Goal: Contribute content: Add original content to the website for others to see

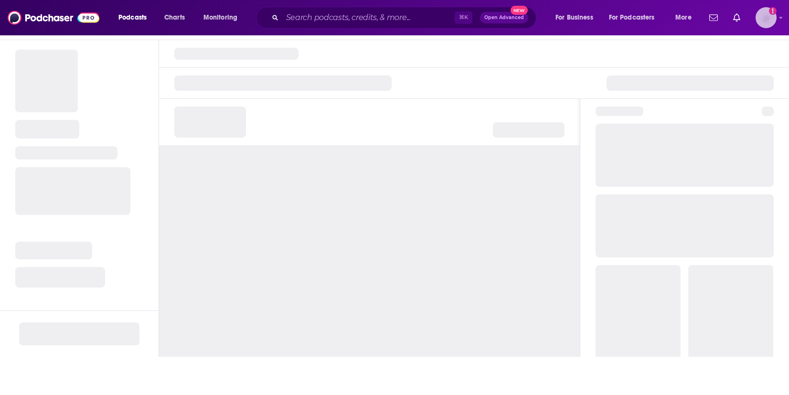
click at [761, 18] on img "Logged in as HSimon" at bounding box center [765, 17] width 21 height 21
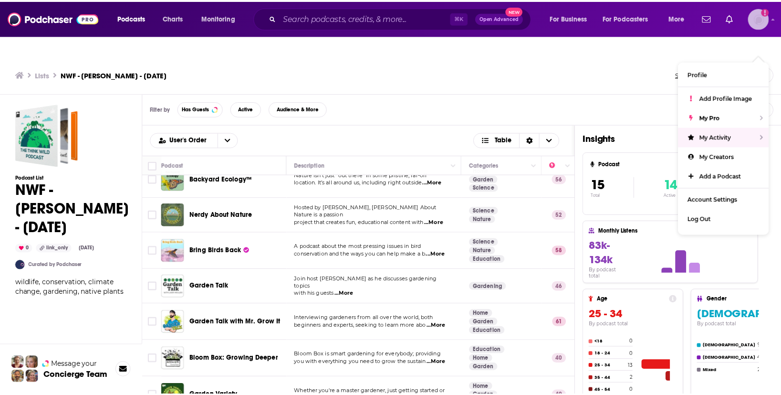
scroll to position [374, 0]
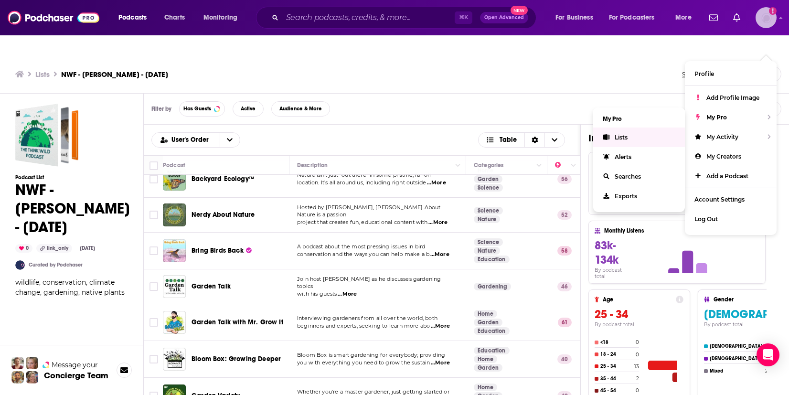
click at [622, 134] on span "Lists" at bounding box center [620, 137] width 13 height 7
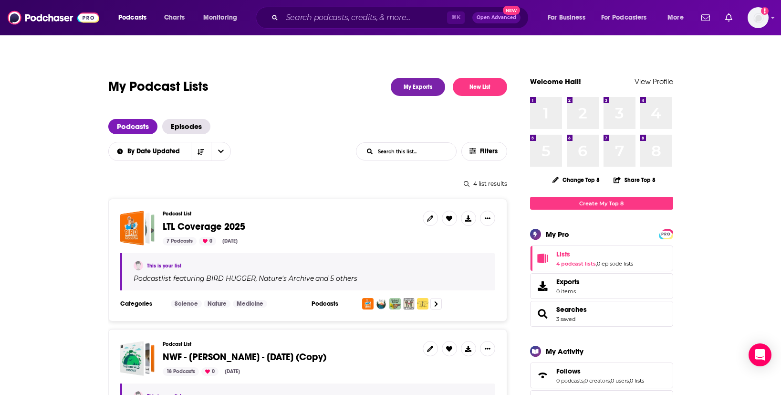
scroll to position [2, 0]
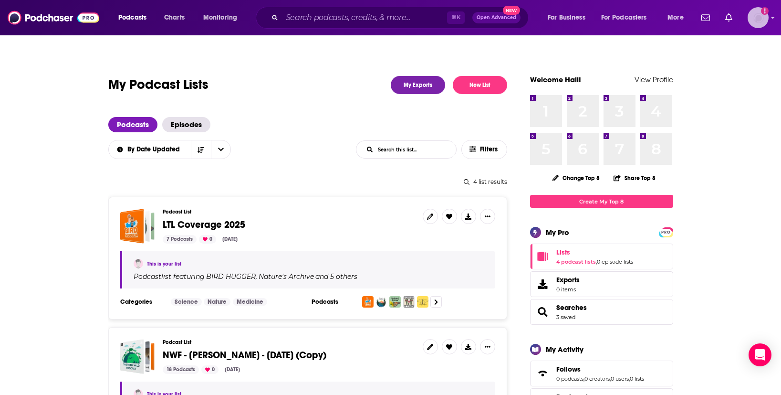
click at [759, 20] on img "Logged in as HSimon" at bounding box center [758, 17] width 21 height 21
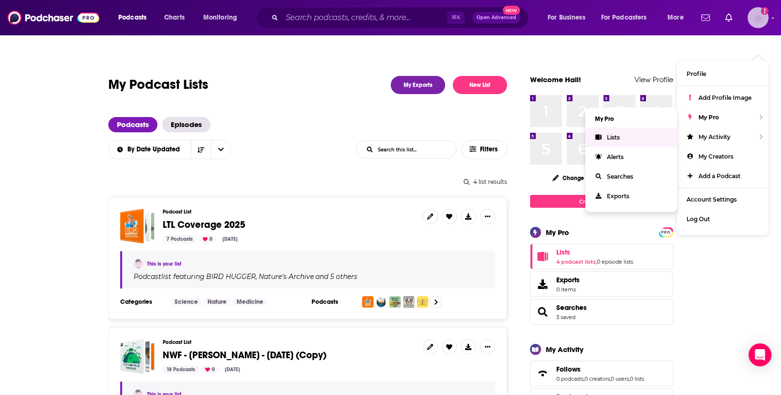
click at [618, 134] on span "Lists" at bounding box center [613, 137] width 13 height 7
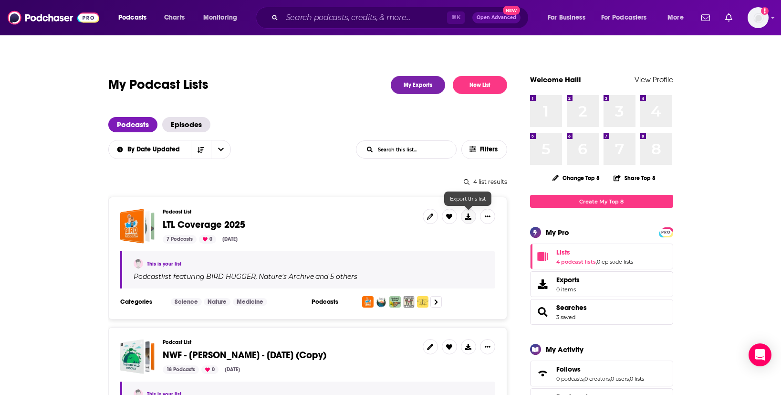
click at [470, 213] on icon at bounding box center [468, 216] width 6 height 6
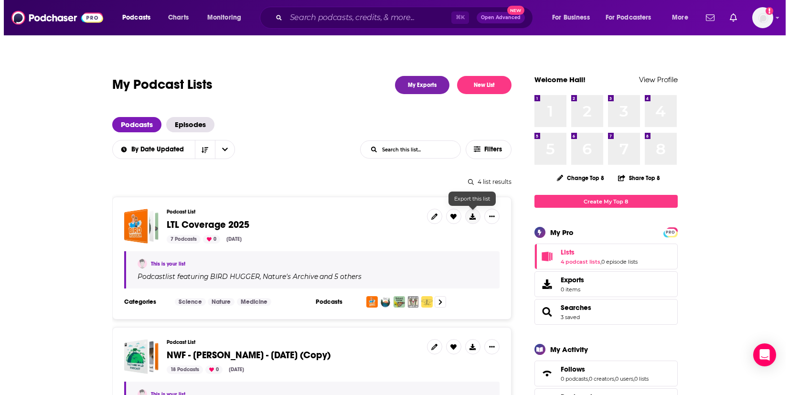
scroll to position [0, 0]
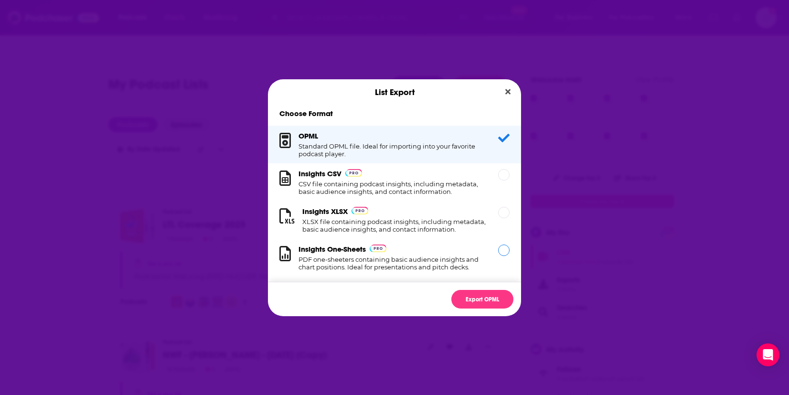
click at [498, 256] on div "Dialog" at bounding box center [503, 249] width 11 height 11
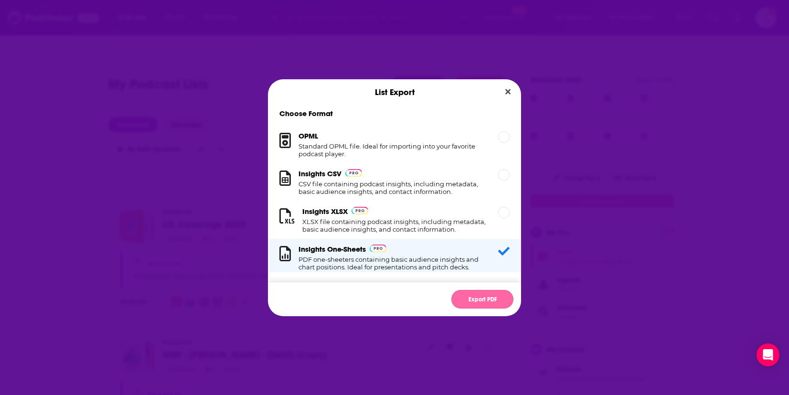
click at [474, 300] on button "Export PDF" at bounding box center [482, 299] width 62 height 19
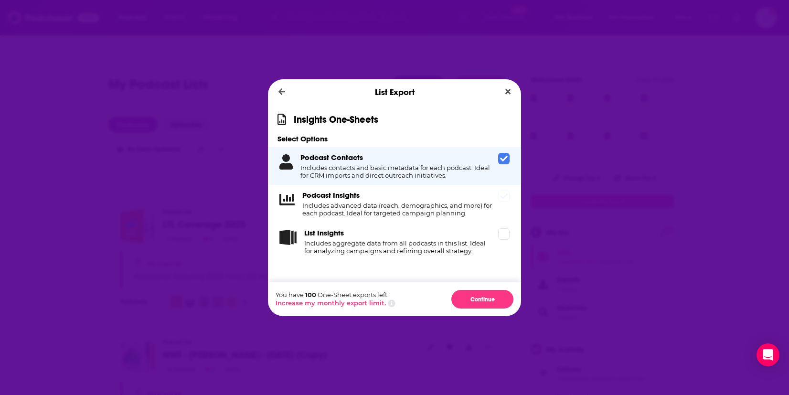
click at [502, 197] on icon "Dialog" at bounding box center [504, 196] width 8 height 6
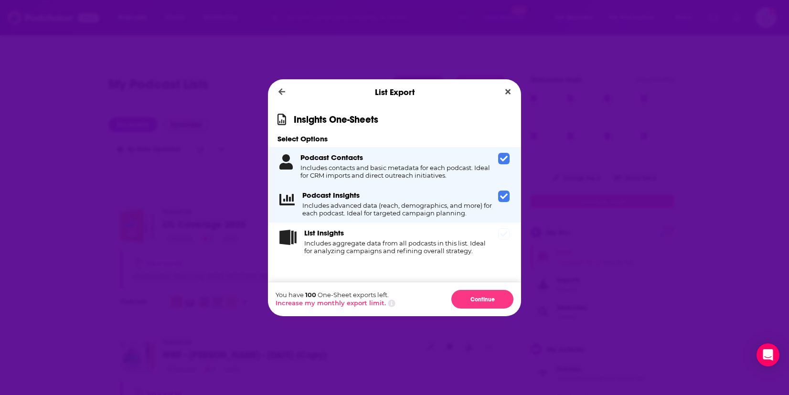
click at [500, 237] on icon "Dialog" at bounding box center [504, 234] width 8 height 8
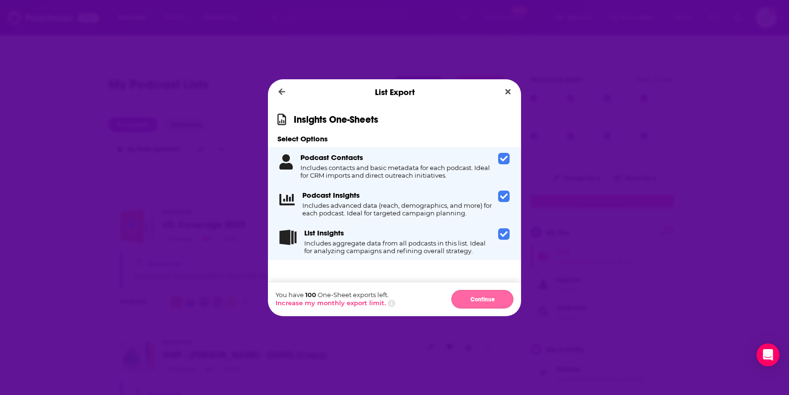
click at [475, 300] on button "Continue" at bounding box center [482, 299] width 62 height 19
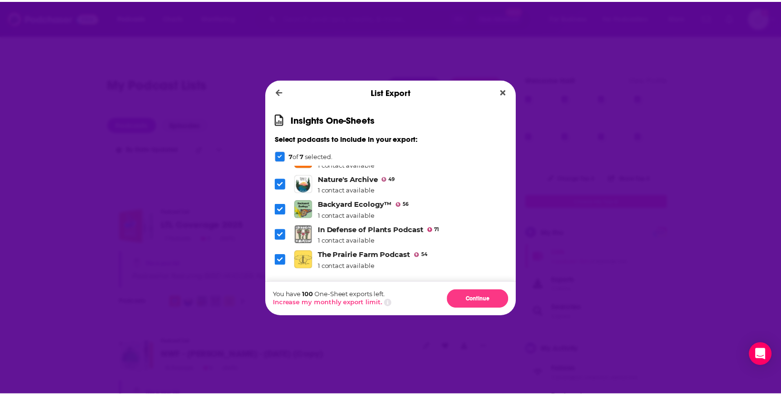
scroll to position [90, 0]
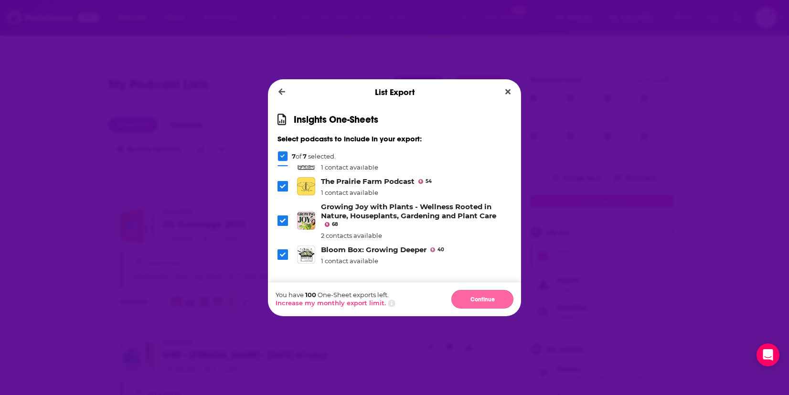
click at [485, 296] on button "Continue" at bounding box center [482, 299] width 62 height 19
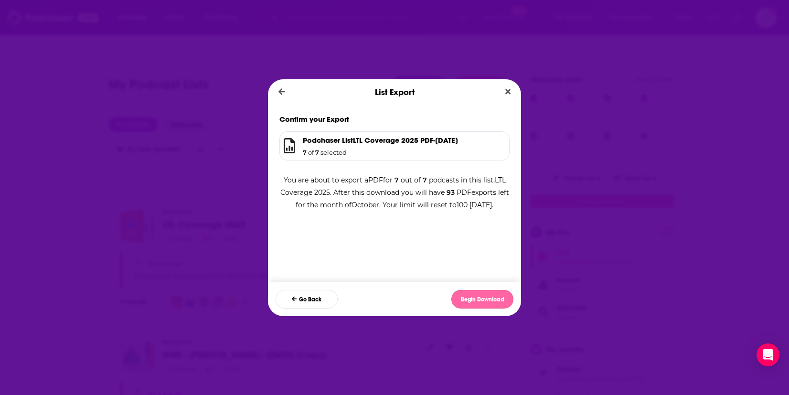
click at [481, 300] on button "Begin Download" at bounding box center [482, 299] width 62 height 19
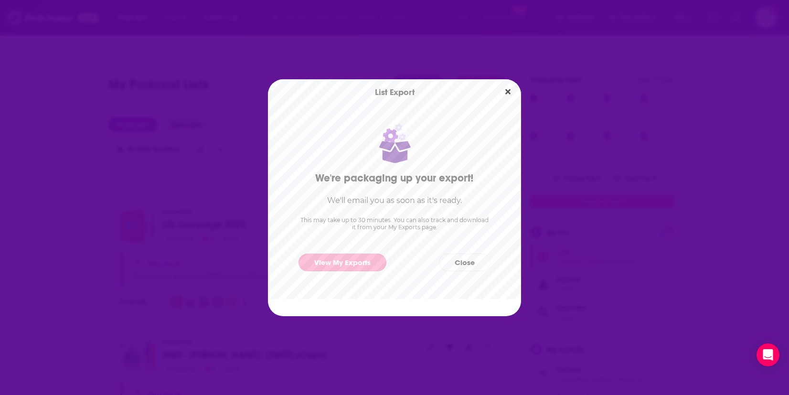
click at [334, 267] on link "View My Exports" at bounding box center [342, 262] width 88 height 18
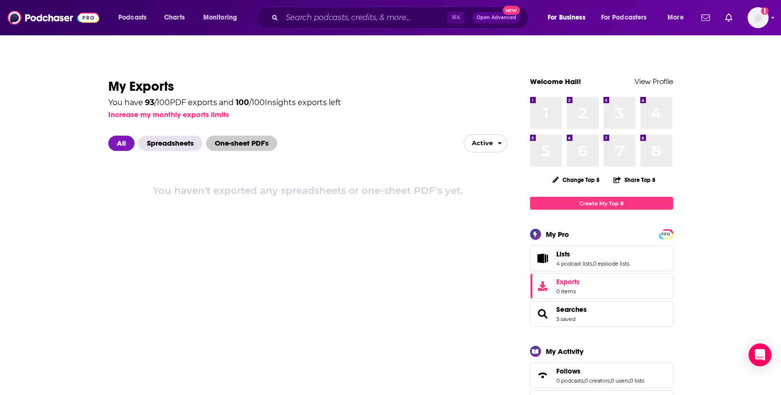
click at [252, 136] on span "One-sheet PDF's" at bounding box center [241, 143] width 71 height 15
click at [759, 23] on img "Logged in as HSimon" at bounding box center [758, 17] width 21 height 21
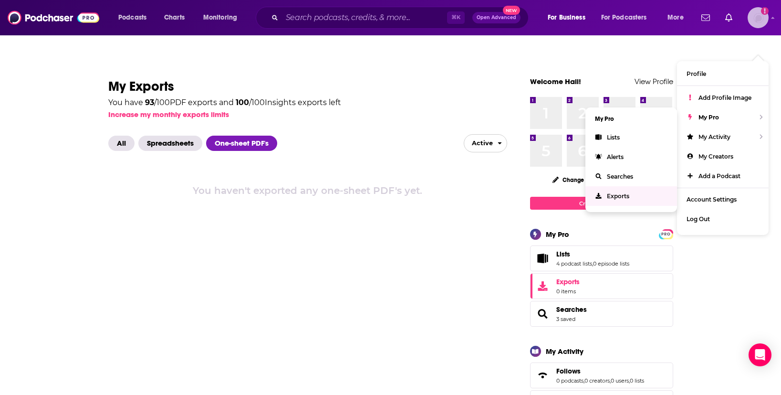
click at [611, 192] on span "Exports" at bounding box center [618, 195] width 22 height 7
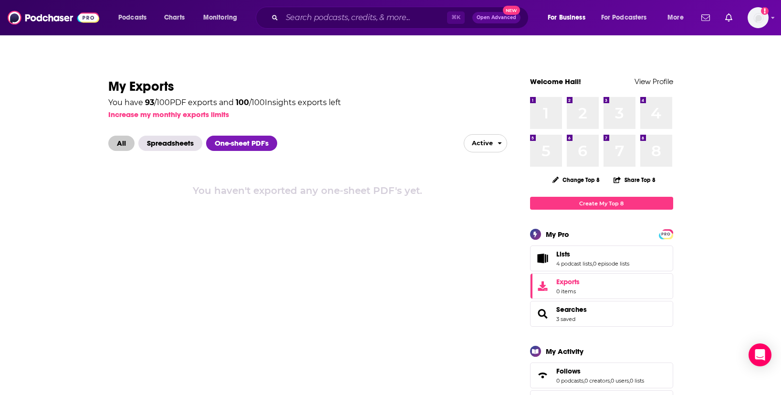
click at [123, 136] on span "All" at bounding box center [121, 143] width 26 height 15
click at [495, 23] on div "⌘ K Open Advanced New" at bounding box center [392, 18] width 273 height 22
click at [495, 20] on button "Open Advanced New" at bounding box center [497, 17] width 48 height 11
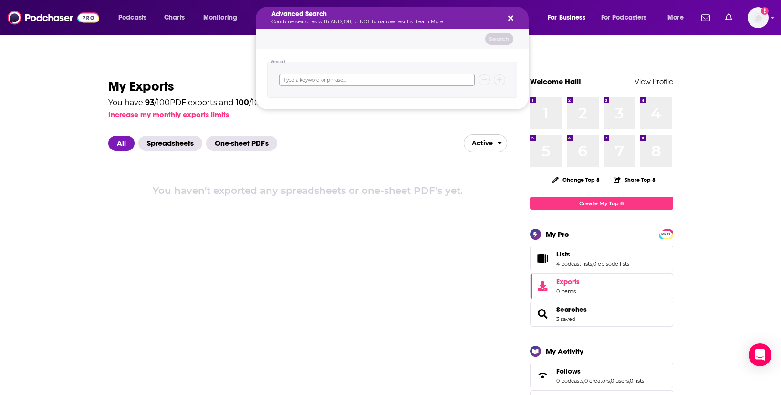
click at [326, 81] on input "Search podcasts, credits, & more..." at bounding box center [377, 80] width 196 height 12
type input "[PERSON_NAME]"
click at [494, 34] on button "Search" at bounding box center [499, 39] width 28 height 12
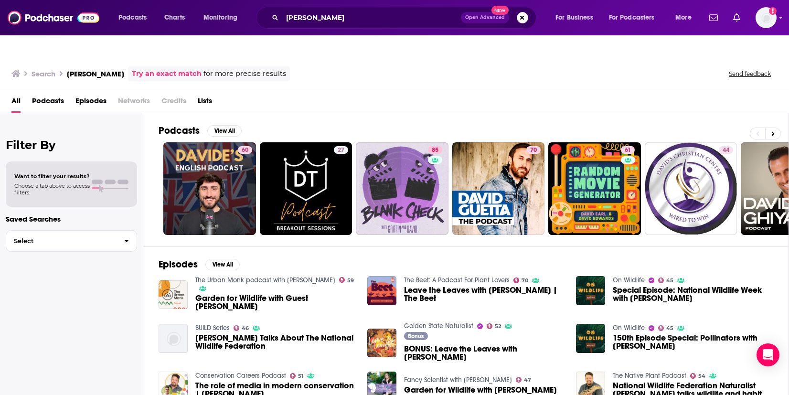
click at [485, 18] on span "Open Advanced" at bounding box center [485, 17] width 40 height 5
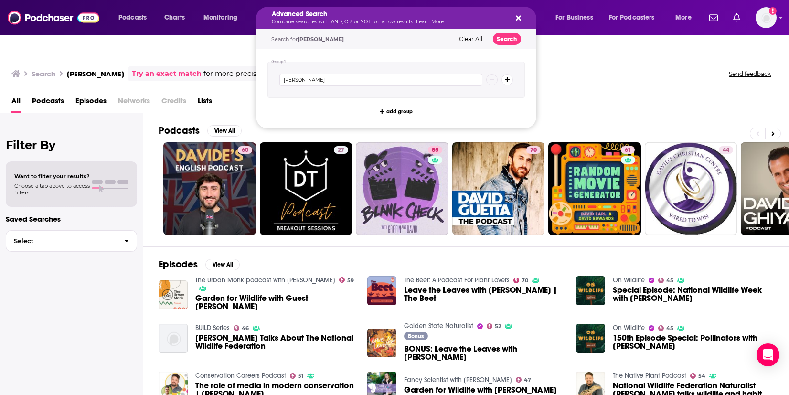
click at [517, 15] on icon "Search podcasts, credits, & more..." at bounding box center [518, 18] width 5 height 8
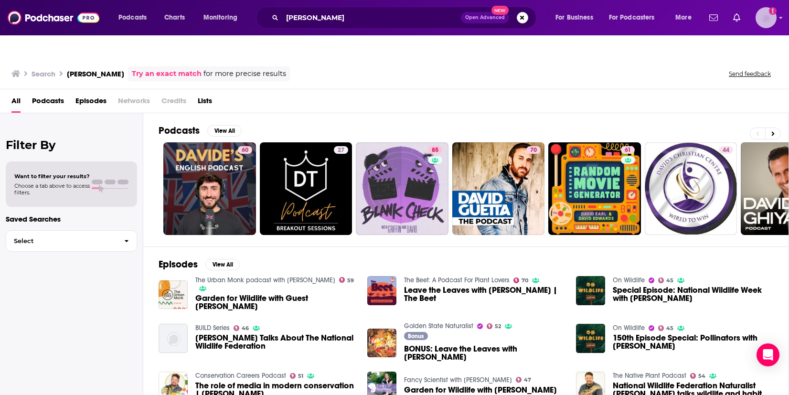
click at [771, 19] on img "Logged in as HSimon" at bounding box center [765, 17] width 21 height 21
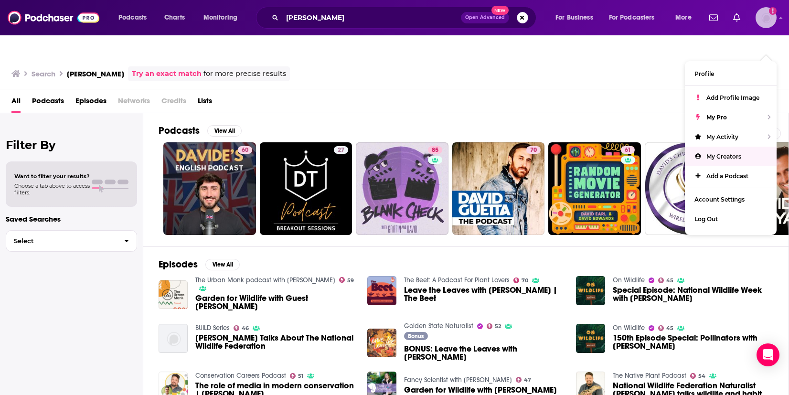
click at [707, 153] on span "My Creators" at bounding box center [723, 156] width 35 height 7
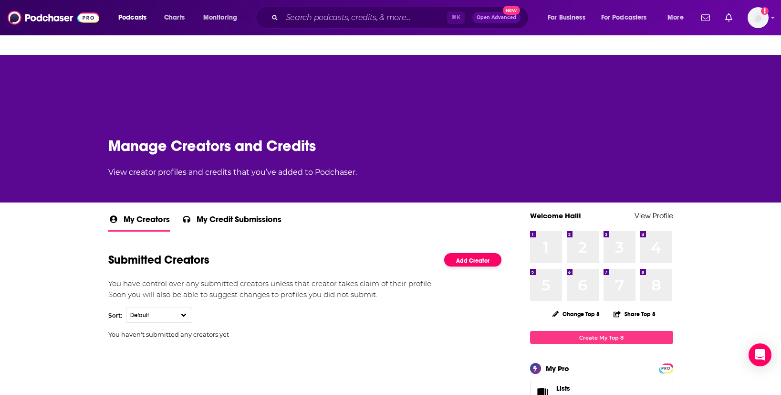
click at [473, 253] on link "Add Creator" at bounding box center [472, 260] width 57 height 14
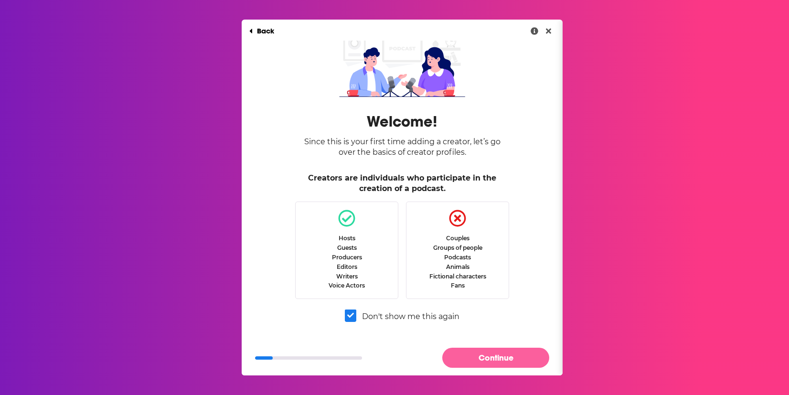
click at [508, 358] on button "Continue" at bounding box center [495, 358] width 107 height 20
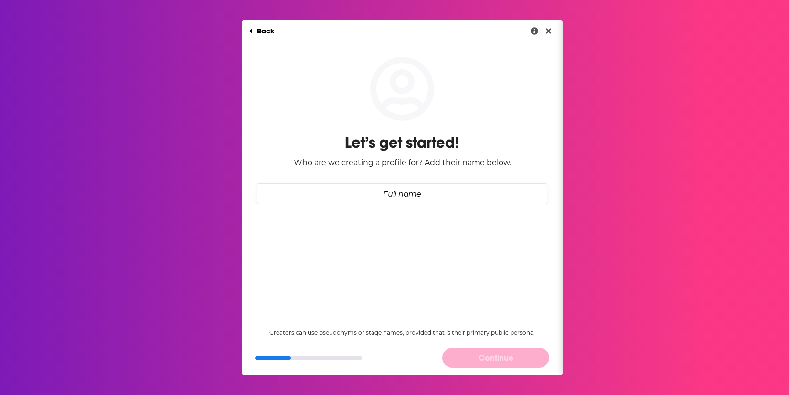
click at [397, 193] on input "Full name" at bounding box center [402, 193] width 290 height 21
click at [417, 193] on input "Full name" at bounding box center [402, 193] width 290 height 21
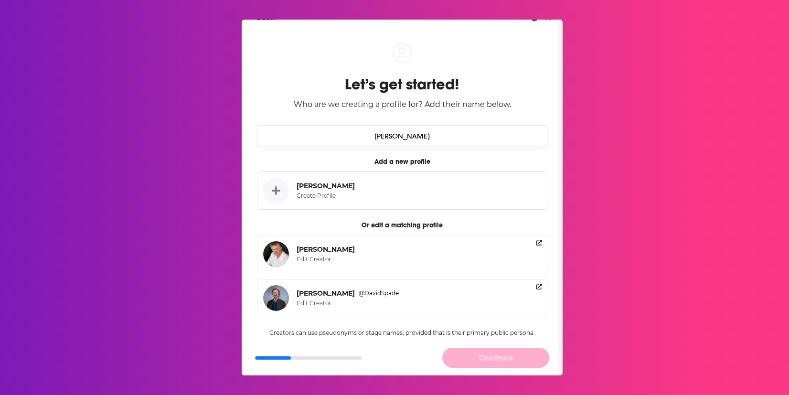
scroll to position [14, 0]
type input "David Mizejewski"
click at [306, 195] on div "Create Profile" at bounding box center [323, 195] width 54 height 8
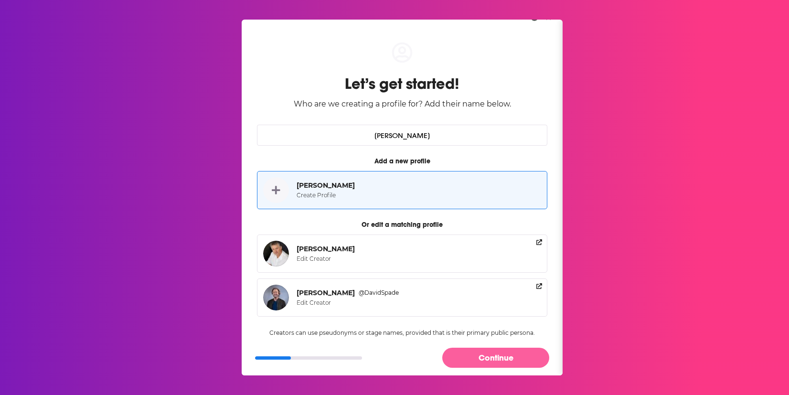
click at [494, 358] on button "Continue" at bounding box center [495, 358] width 107 height 20
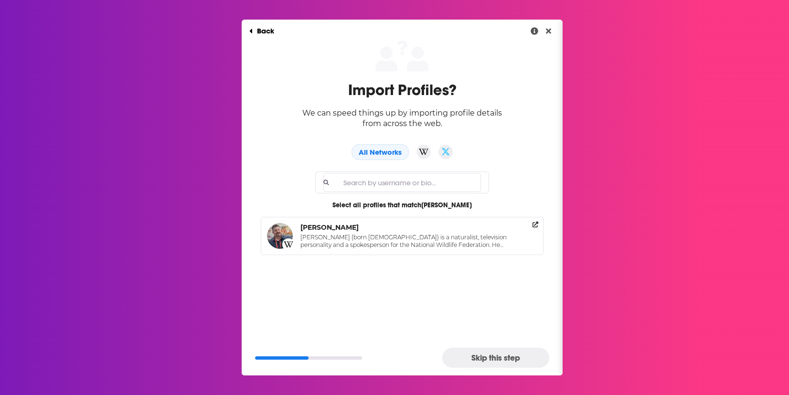
click at [338, 230] on div "David Mizejewski" at bounding box center [329, 227] width 58 height 9
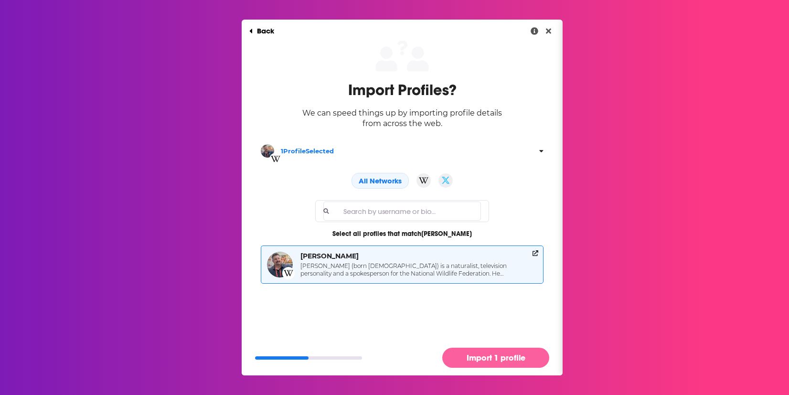
click at [479, 355] on button "Import 1 profile" at bounding box center [495, 358] width 107 height 20
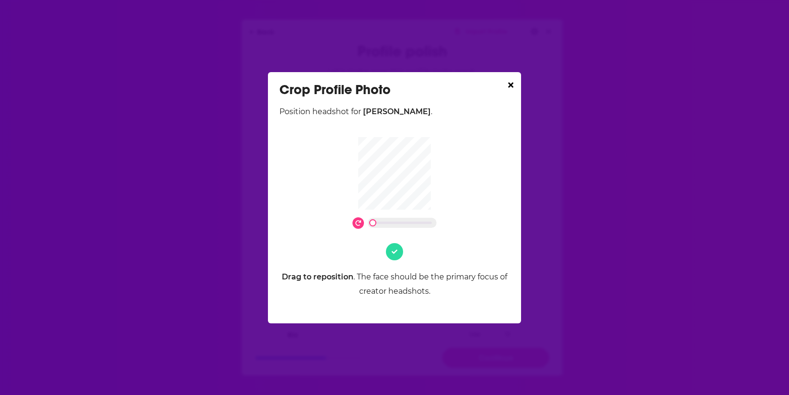
click at [397, 253] on button "Dialog" at bounding box center [394, 251] width 17 height 17
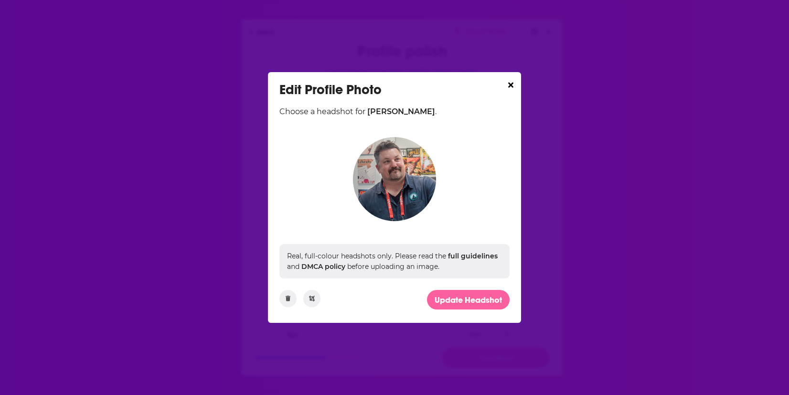
click at [455, 299] on button "Update Headshot" at bounding box center [468, 300] width 83 height 20
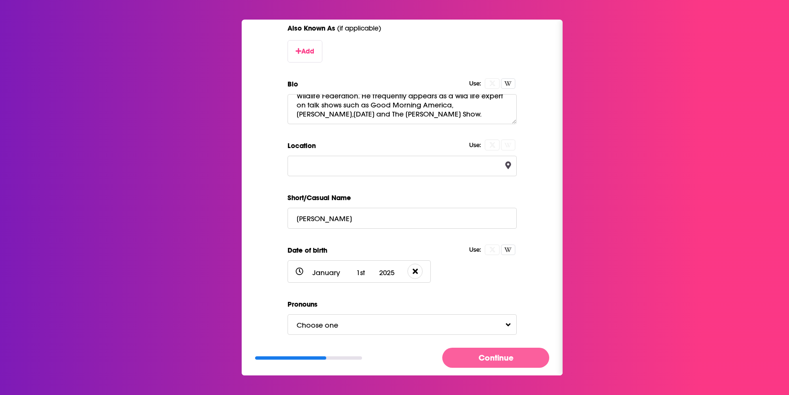
scroll to position [253, 0]
click at [440, 168] on input "Location" at bounding box center [401, 165] width 229 height 21
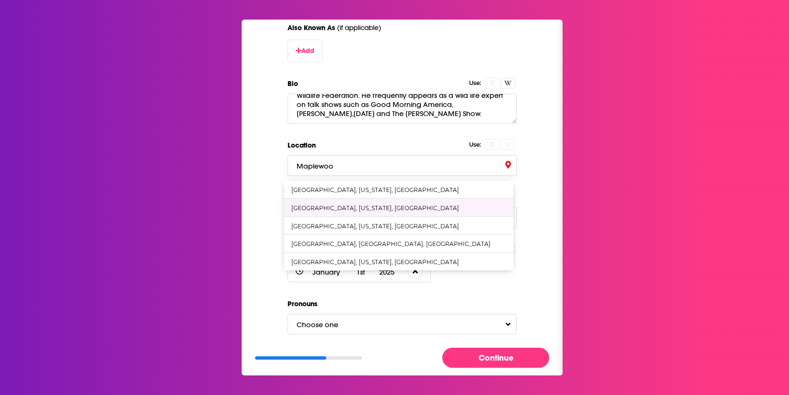
click at [390, 206] on div "Maplewood, New Jersey, United States" at bounding box center [375, 207] width 168 height 7
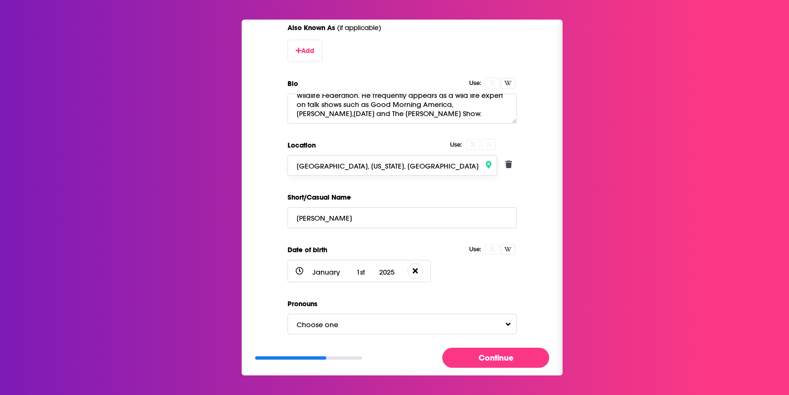
type input "Maplewood, New Jersey, United States"
click at [374, 321] on button "Choose one" at bounding box center [401, 324] width 229 height 21
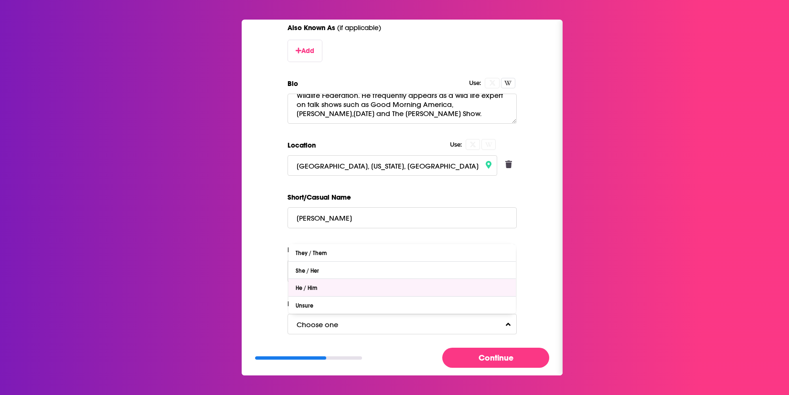
click at [363, 289] on div "He / Him" at bounding box center [401, 287] width 227 height 17
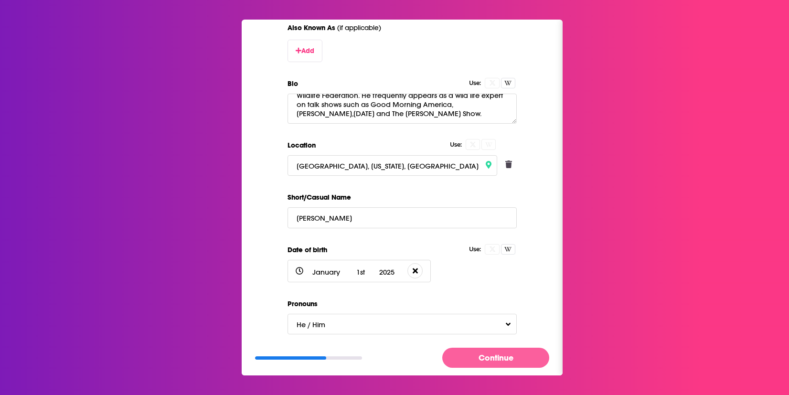
click at [497, 359] on button "Continue" at bounding box center [495, 358] width 107 height 20
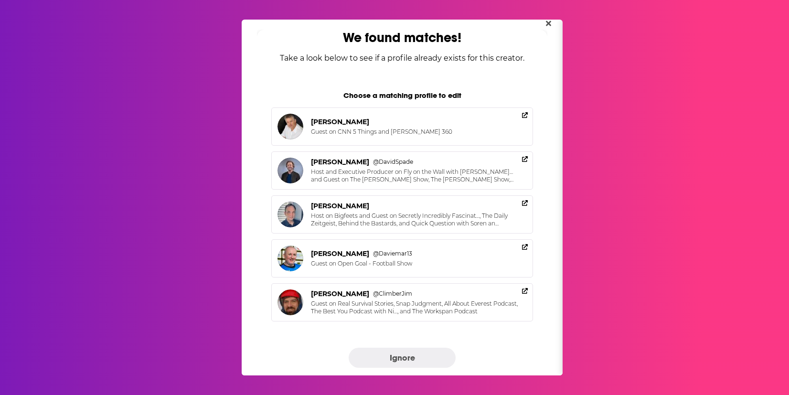
scroll to position [0, 0]
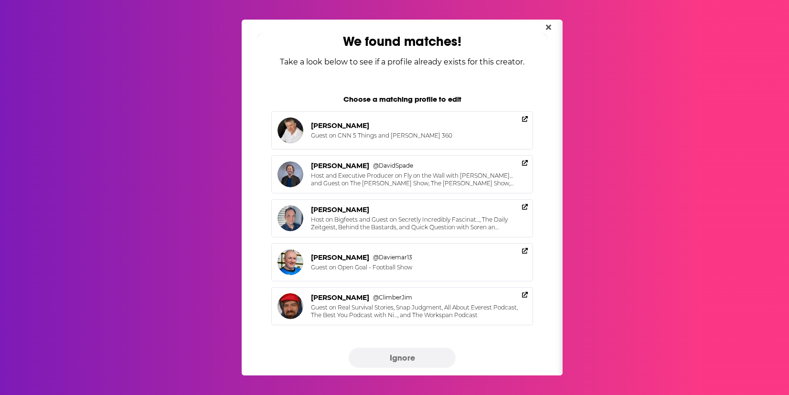
click at [411, 358] on button "Ignore" at bounding box center [401, 358] width 107 height 20
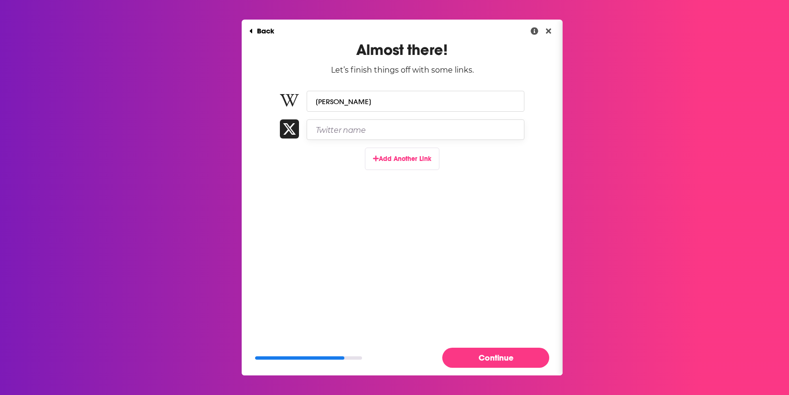
click at [341, 135] on input "Twitter name" at bounding box center [415, 129] width 218 height 21
click at [394, 158] on button "Add Another Link" at bounding box center [402, 158] width 74 height 22
click at [328, 129] on input "DMizejewski" at bounding box center [406, 129] width 200 height 21
click at [349, 159] on input "Paste link here..." at bounding box center [415, 157] width 218 height 21
drag, startPoint x: 355, startPoint y: 129, endPoint x: 303, endPoint y: 129, distance: 52.5
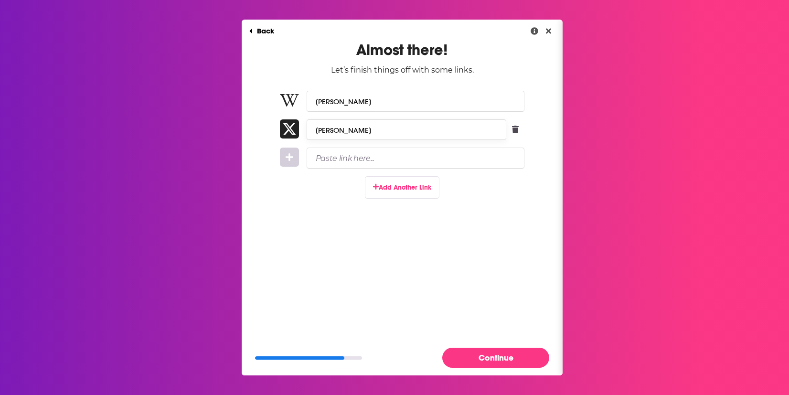
click at [303, 129] on div "DMizejewski" at bounding box center [402, 129] width 244 height 21
paste input "https://x.com/Dm"
drag, startPoint x: 339, startPoint y: 132, endPoint x: 306, endPoint y: 125, distance: 34.7
click at [306, 125] on div "https://x.com/Dmizejewski" at bounding box center [402, 129] width 244 height 21
type input "x.com/Dmizejewski"
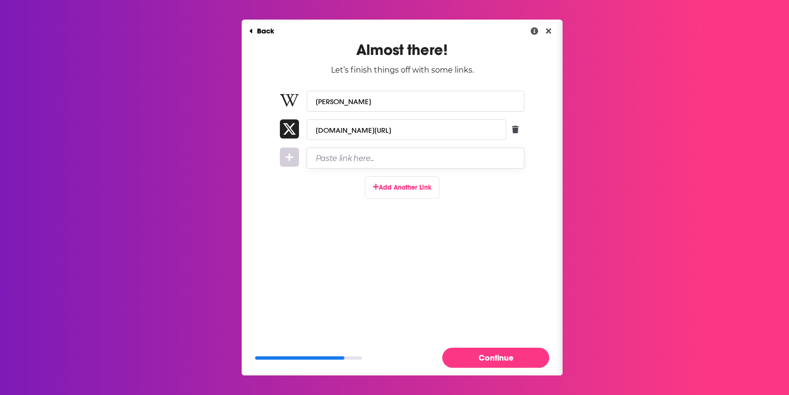
click at [322, 160] on input "Paste link here..." at bounding box center [415, 157] width 218 height 21
paste input "https://www.instagram.com/dmizejewski/"
drag, startPoint x: 339, startPoint y: 157, endPoint x: 310, endPoint y: 157, distance: 29.6
click at [310, 157] on input "https://www.instagram.com/dmizejewski/" at bounding box center [406, 157] width 200 height 21
type input "www.instagram.com/dmizejewski/"
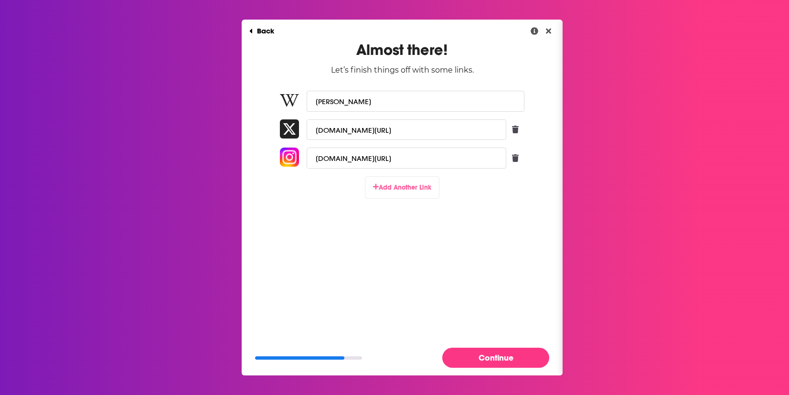
click at [412, 189] on button "Add Another Link" at bounding box center [402, 187] width 74 height 22
paste input "https://www.facebook.com/dmizejewski"
drag, startPoint x: 339, startPoint y: 189, endPoint x: 307, endPoint y: 181, distance: 32.4
click at [307, 181] on input "https://www.facebook.com/dmizejewski" at bounding box center [406, 186] width 200 height 21
type input "www.facebook.com/dmizejewski"
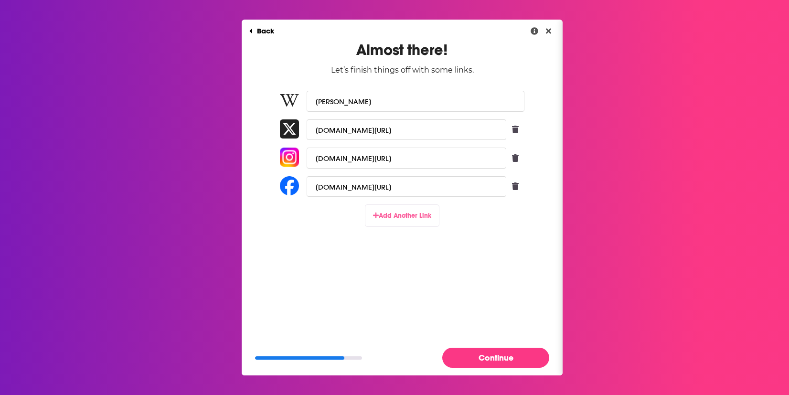
click at [417, 221] on button "Add Another Link" at bounding box center [402, 215] width 74 height 22
paste input "https://www.youtube.com/channel/UCS15OzqHZ0s11Ux7KtjexMw"
click at [398, 243] on button "Add Another Link" at bounding box center [402, 243] width 74 height 22
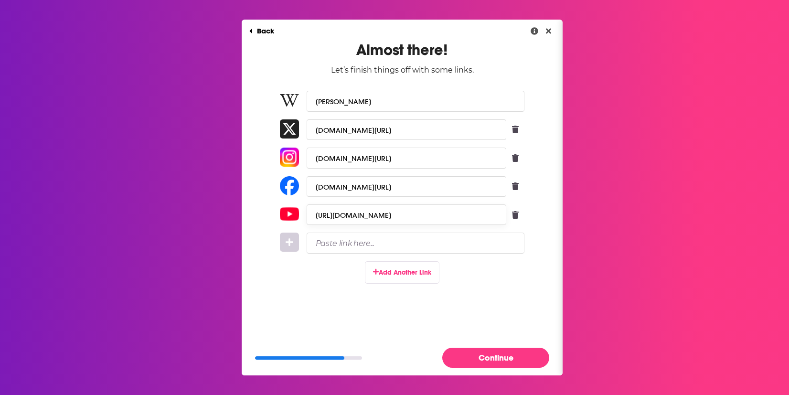
click at [333, 216] on input "https://www.youtube.com/channel/UCS15OzqHZ0s11Ux7KtjexMw" at bounding box center [406, 214] width 200 height 21
drag, startPoint x: 339, startPoint y: 217, endPoint x: 308, endPoint y: 213, distance: 31.3
click at [308, 213] on input "https://www.youtube.com/channel/UCS15OzqHZ0s11Ux7KtjexMw" at bounding box center [406, 214] width 200 height 21
type input "www.youtube.com/channel/UCS15OzqHZ0s11Ux7KtjexMw"
click at [332, 244] on input "Paste link here..." at bounding box center [415, 242] width 218 height 21
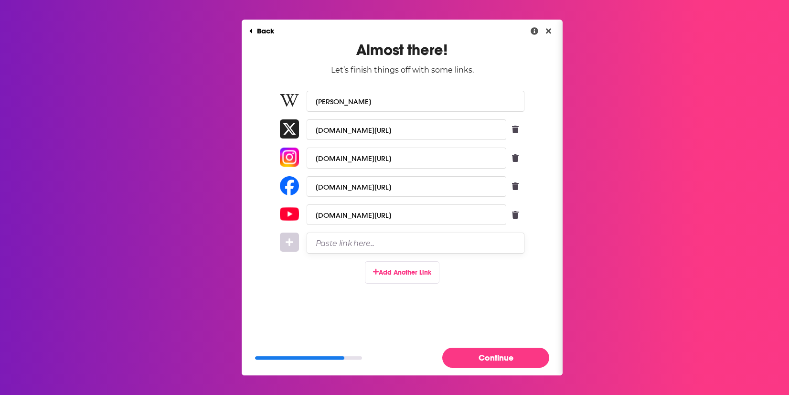
paste input "https://www.tiktok.com/@dmizejewski?lang=en"
drag, startPoint x: 337, startPoint y: 244, endPoint x: 287, endPoint y: 236, distance: 51.2
click at [287, 236] on div "https://www.tiktok.com/@dmizejewski?lang=en" at bounding box center [402, 242] width 244 height 21
type input "www.tiktok.com/@dmizejewski?lang=en"
click at [430, 274] on button "Add Another Link" at bounding box center [402, 272] width 74 height 22
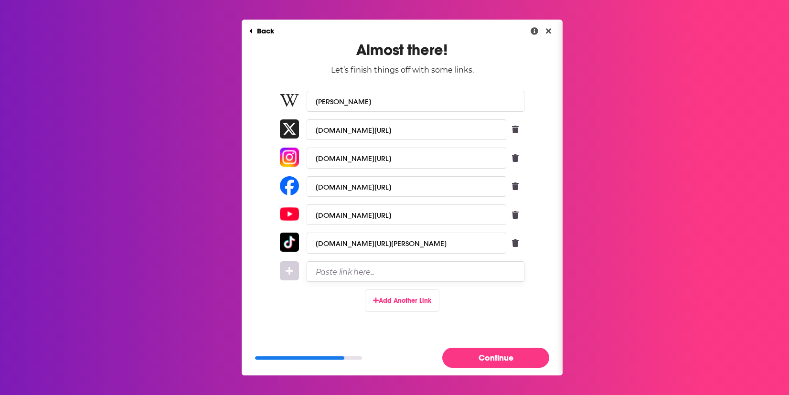
paste input "https://www.imdb.com/name/nm2208650/"
drag, startPoint x: 338, startPoint y: 273, endPoint x: 316, endPoint y: 269, distance: 22.8
click at [316, 269] on input "https://www.imdb.com/name/nm2208650/" at bounding box center [406, 271] width 200 height 21
type input "www.imdb.com/name/nm2208650/"
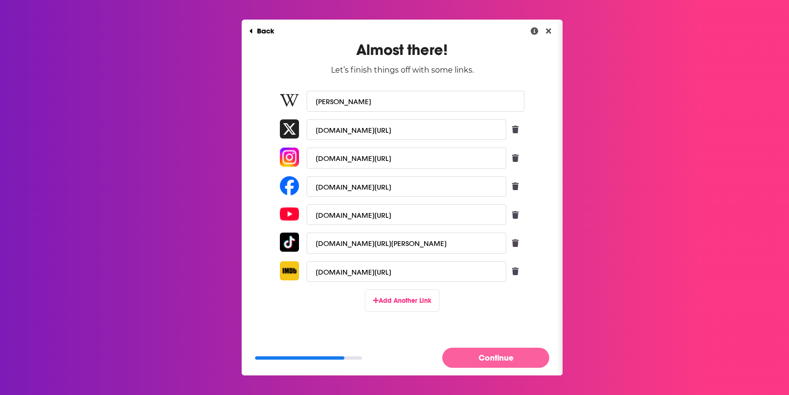
click at [506, 355] on button "Continue" at bounding box center [495, 358] width 107 height 20
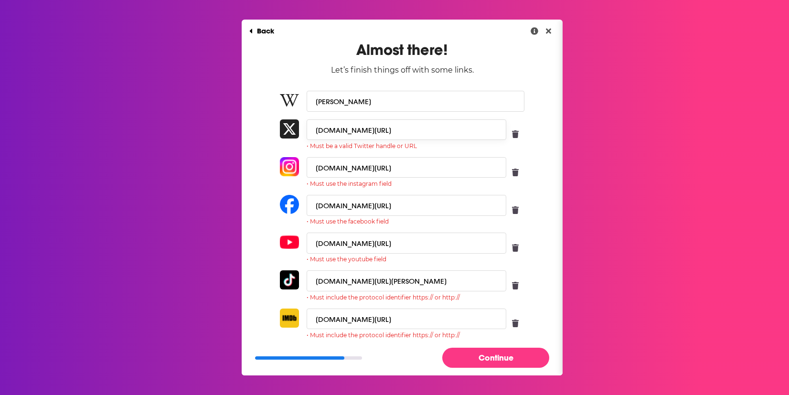
click at [312, 132] on input "x.com/Dmizejewski" at bounding box center [406, 129] width 200 height 21
drag, startPoint x: 312, startPoint y: 132, endPoint x: 335, endPoint y: 131, distance: 23.4
click at [335, 131] on input "x.com/Dmizejewski" at bounding box center [406, 129] width 200 height 21
type input "Dmizejewski"
drag, startPoint x: 309, startPoint y: 167, endPoint x: 384, endPoint y: 168, distance: 74.5
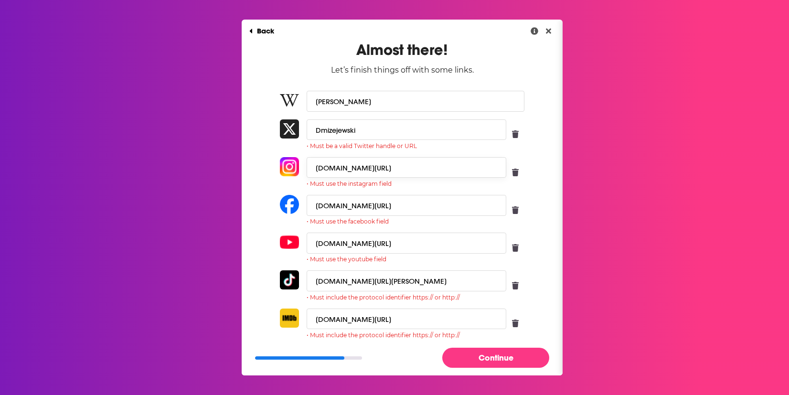
click at [384, 168] on input "www.instagram.com/dmizejewski/" at bounding box center [406, 167] width 200 height 21
click at [384, 170] on input "dmizejewski/" at bounding box center [406, 167] width 200 height 21
type input "dmizejewski"
drag, startPoint x: 382, startPoint y: 203, endPoint x: 312, endPoint y: 201, distance: 69.7
click at [312, 201] on input "www.facebook.com/dmizejewski" at bounding box center [406, 205] width 200 height 21
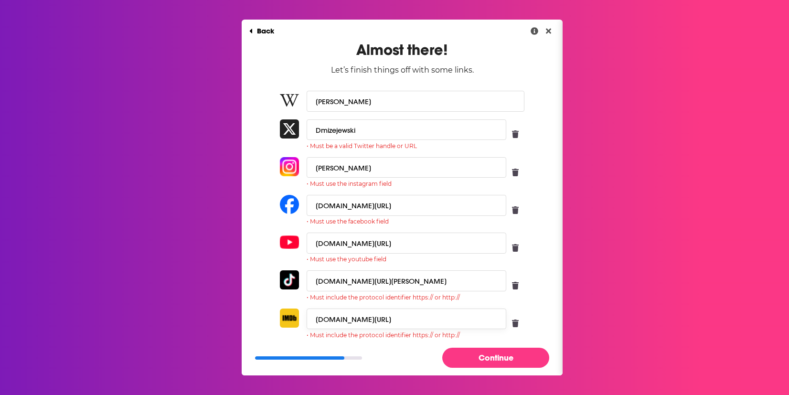
drag, startPoint x: 435, startPoint y: 317, endPoint x: 300, endPoint y: 318, distance: 135.1
click at [300, 318] on div "www.imdb.com/name/nm2208650/ • Must include the protocol identifier https:// or…" at bounding box center [402, 323] width 244 height 30
paste input "https://"
type input "https://www.imdb.com/name/nm2208650/"
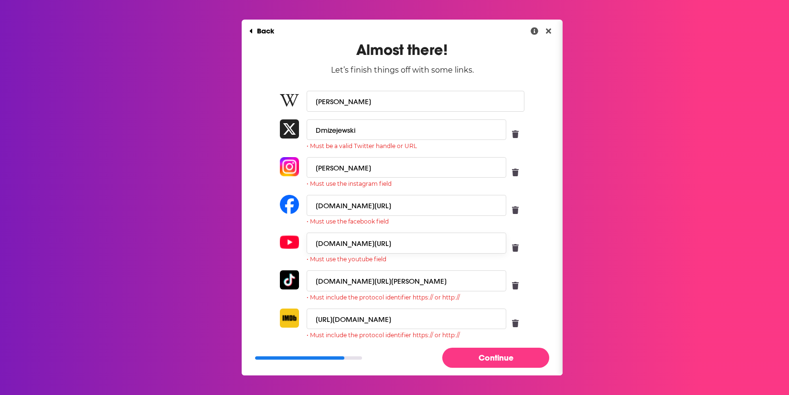
drag, startPoint x: 314, startPoint y: 244, endPoint x: 496, endPoint y: 244, distance: 182.3
click at [496, 244] on input "www.youtube.com/channel/UCS15OzqHZ0s11Ux7KtjexMw" at bounding box center [406, 242] width 200 height 21
paste input "https://"
type input "https://www.youtube.com/channel/UCS15OzqHZ0s11Ux7KtjexMw"
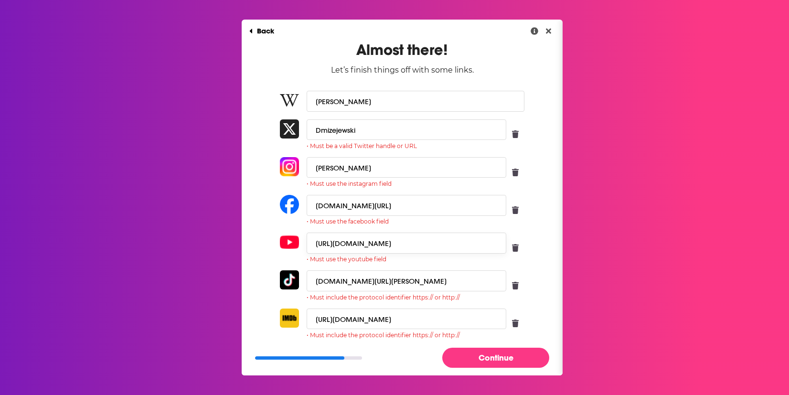
scroll to position [0, 0]
click at [309, 202] on input "www.facebook.com/dmizejewski" at bounding box center [406, 205] width 200 height 21
drag, startPoint x: 311, startPoint y: 205, endPoint x: 446, endPoint y: 205, distance: 135.1
click at [446, 205] on input "www.facebook.com/dmizejewski" at bounding box center [406, 205] width 200 height 21
paste input "https://"
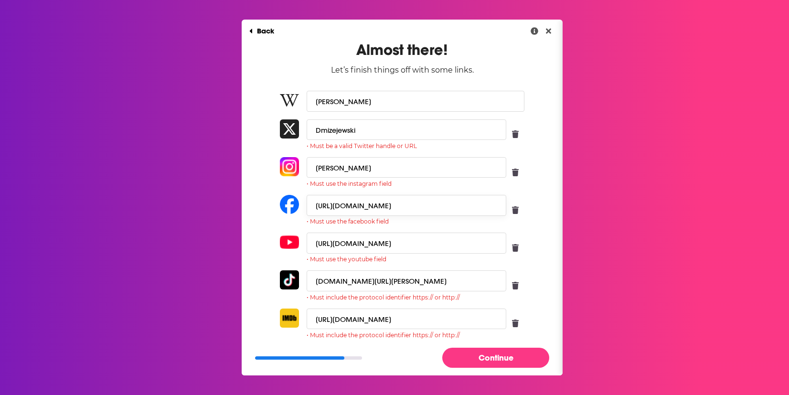
type input "https://www.facebook.com/dmizejewski"
drag, startPoint x: 358, startPoint y: 168, endPoint x: 300, endPoint y: 162, distance: 57.6
click at [300, 162] on div "dmizejewski • Must use the instagram field" at bounding box center [402, 172] width 244 height 30
paste input "https://www.instagram.com/dmizejewski/"
type input "https://www.instagram.com/dmizejewski/"
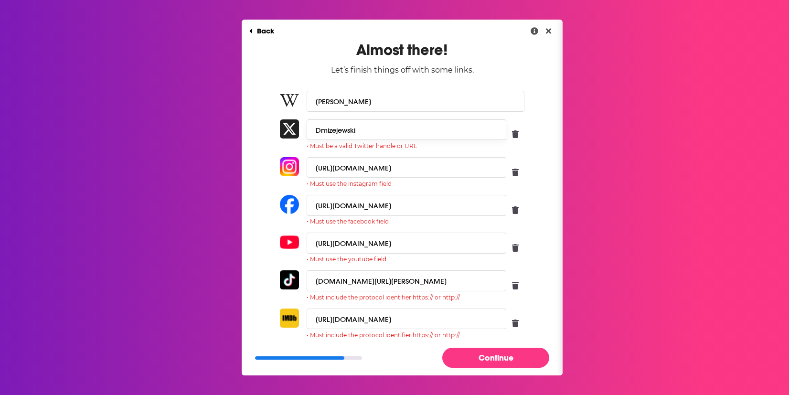
click at [356, 133] on input "Dmizejewski" at bounding box center [406, 129] width 200 height 21
drag, startPoint x: 361, startPoint y: 129, endPoint x: 279, endPoint y: 126, distance: 82.6
click at [280, 126] on div "Dmizejewski • Must be a valid Twitter handle or URL" at bounding box center [402, 134] width 244 height 30
paste input "https://x.com/"
type input "https://x.com/Dmizejewski"
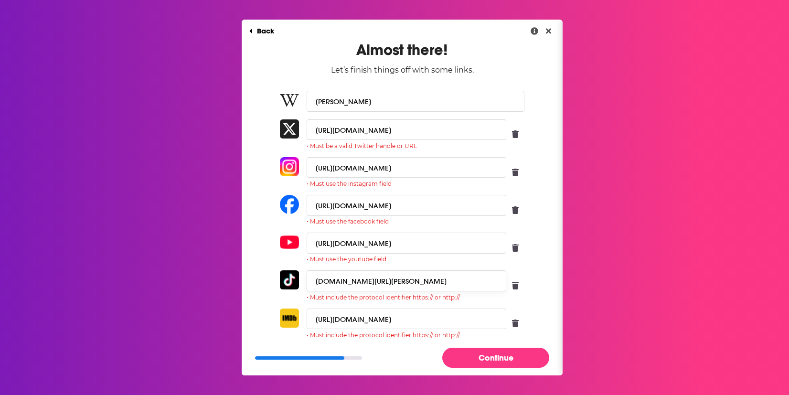
drag, startPoint x: 339, startPoint y: 281, endPoint x: 291, endPoint y: 283, distance: 48.2
click at [291, 283] on div "www.tiktok.com/@dmizejewski?lang=en • Must include the protocol identifier http…" at bounding box center [402, 285] width 244 height 30
paste input "https://"
type input "https://www.tiktok.com/@dmizejewski?lang=en"
click at [490, 355] on button "Continue" at bounding box center [495, 358] width 107 height 20
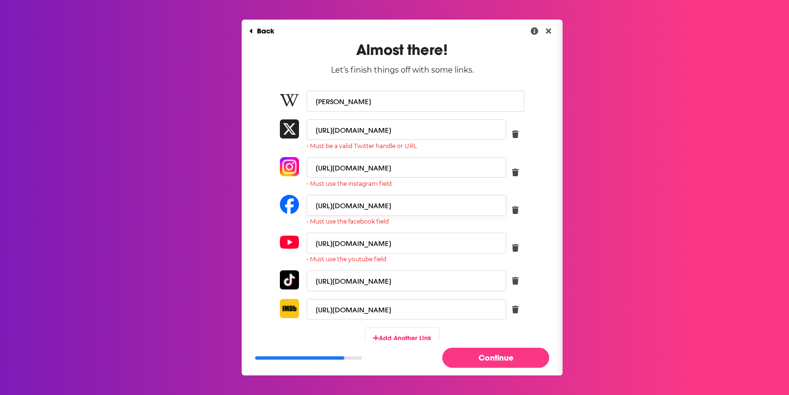
click at [307, 204] on input "https://www.facebook.com/dmizejewski" at bounding box center [406, 205] width 200 height 21
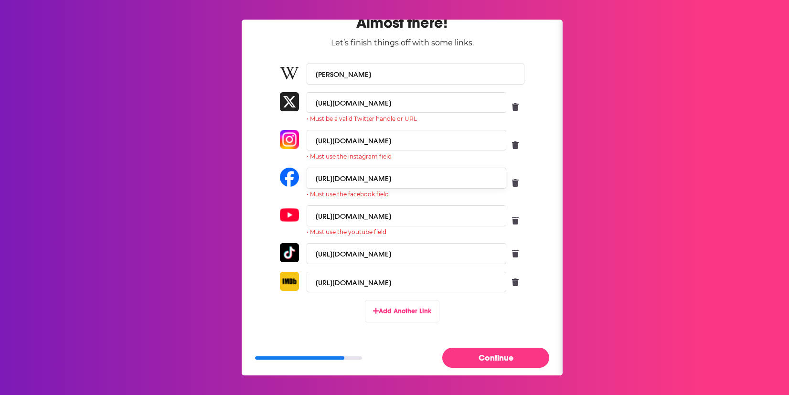
scroll to position [32, 0]
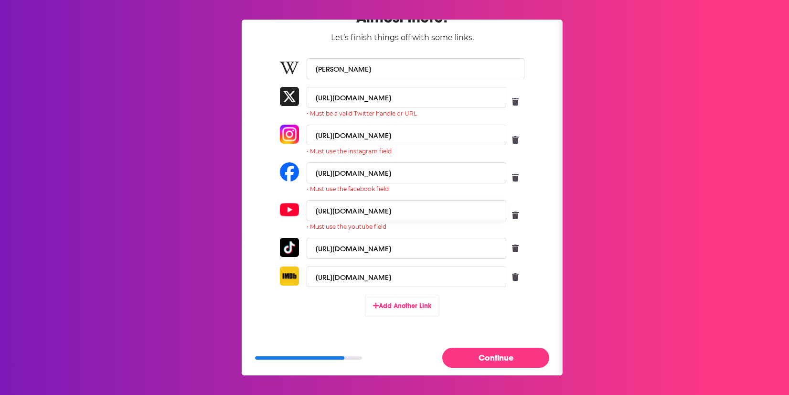
click at [313, 211] on input "https://www.youtube.com/channel/UCS15OzqHZ0s11Ux7KtjexMw" at bounding box center [406, 210] width 200 height 21
click at [314, 169] on input "https://www.facebook.com/dmizejewski" at bounding box center [406, 172] width 200 height 21
click at [310, 172] on input "https://www.facebook.com/dmizejewski" at bounding box center [406, 172] width 200 height 21
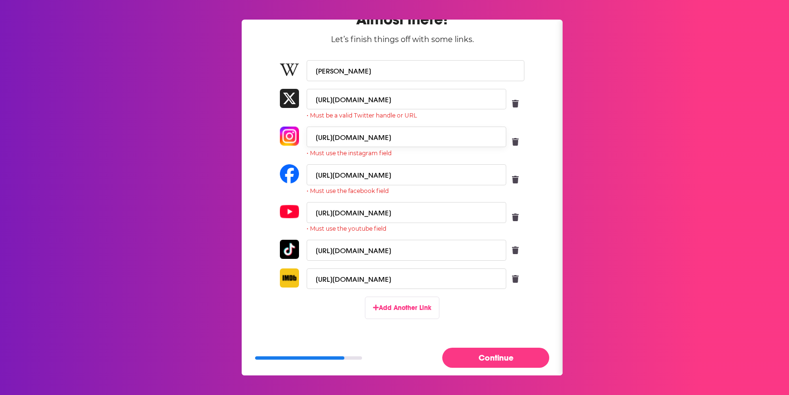
click at [313, 136] on input "https://www.instagram.com/dmizejewski/" at bounding box center [406, 136] width 200 height 21
click at [488, 360] on button "Continue" at bounding box center [495, 358] width 107 height 20
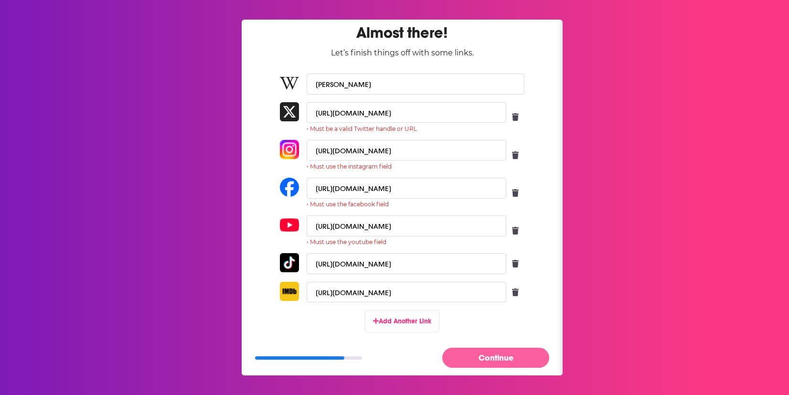
scroll to position [12, 0]
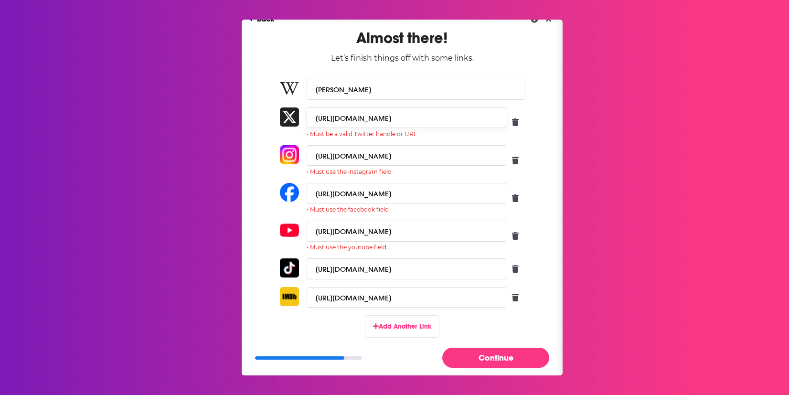
drag, startPoint x: 311, startPoint y: 118, endPoint x: 360, endPoint y: 116, distance: 48.7
click at [360, 116] on input "https://x.com/Dmizejewski" at bounding box center [406, 117] width 200 height 21
type input "Dmizejewski"
drag, startPoint x: 309, startPoint y: 154, endPoint x: 407, endPoint y: 156, distance: 97.9
click at [407, 156] on input "https://www.instagram.com/dmizejewski/" at bounding box center [406, 155] width 200 height 21
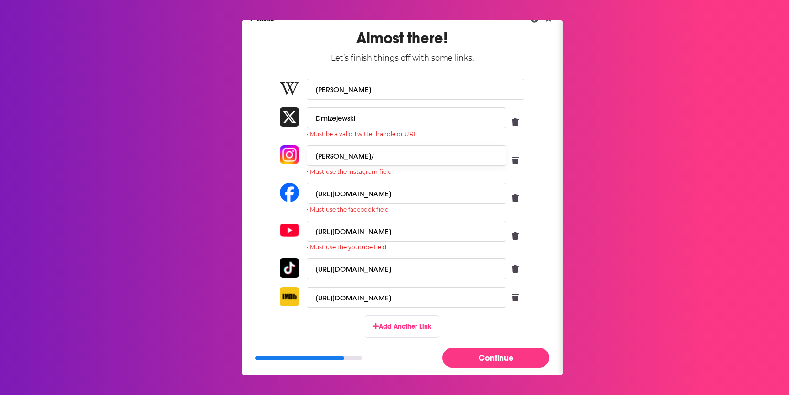
click at [388, 157] on input "dmizejewski/" at bounding box center [406, 155] width 200 height 21
type input "dmizejewski"
drag, startPoint x: 313, startPoint y: 194, endPoint x: 407, endPoint y: 192, distance: 93.6
click at [407, 192] on input "https://www.facebook.com/dmizejewski" at bounding box center [406, 193] width 200 height 21
type input "dmizejewski"
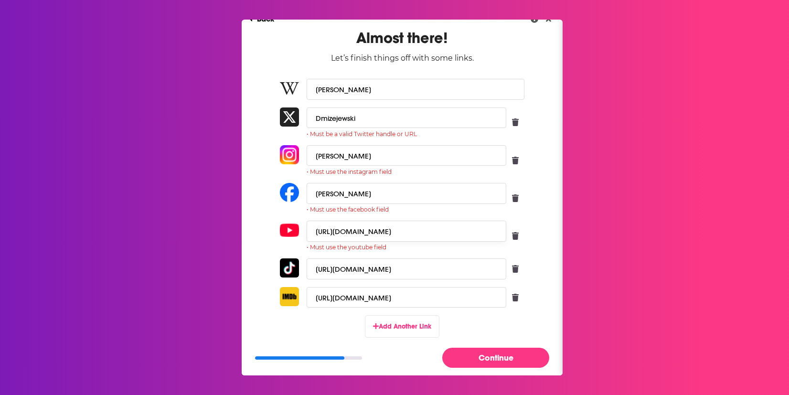
drag, startPoint x: 312, startPoint y: 233, endPoint x: 430, endPoint y: 230, distance: 118.0
click at [432, 231] on input "https://www.youtube.com/channel/UCS15OzqHZ0s11Ux7KtjexMw" at bounding box center [406, 231] width 200 height 21
type input "UCS15OzqHZ0s11Ux7KtjexMw"
click at [480, 358] on button "Continue" at bounding box center [495, 358] width 107 height 20
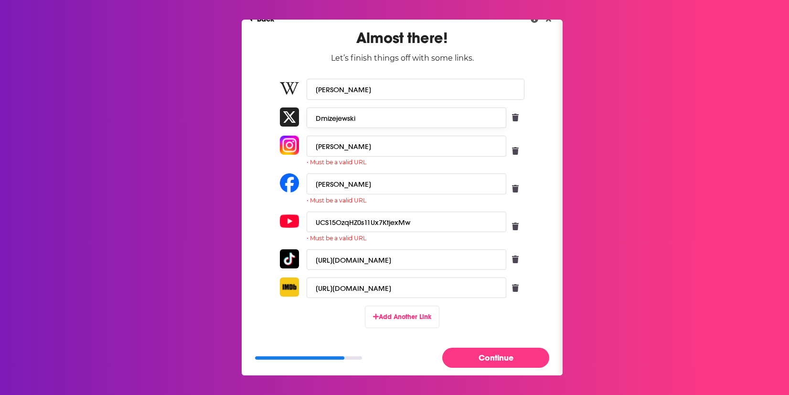
click at [328, 121] on input "Dmizejewski" at bounding box center [406, 117] width 200 height 21
drag, startPoint x: 313, startPoint y: 116, endPoint x: 390, endPoint y: 116, distance: 77.3
click at [390, 116] on input "Dmizejewski" at bounding box center [406, 117] width 200 height 21
drag, startPoint x: 309, startPoint y: 144, endPoint x: 382, endPoint y: 144, distance: 73.5
click at [382, 144] on input "dmizejewski" at bounding box center [406, 146] width 200 height 21
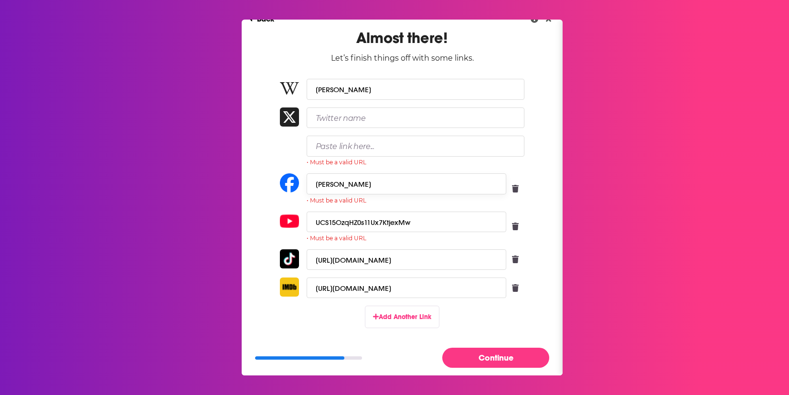
drag, startPoint x: 316, startPoint y: 182, endPoint x: 376, endPoint y: 182, distance: 59.7
click at [376, 182] on input "dmizejewski" at bounding box center [406, 183] width 200 height 21
type input "d"
drag, startPoint x: 311, startPoint y: 222, endPoint x: 414, endPoint y: 219, distance: 103.1
click at [422, 222] on input "UCS15OzqHZ0s11Ux7KtjexMw" at bounding box center [406, 221] width 200 height 21
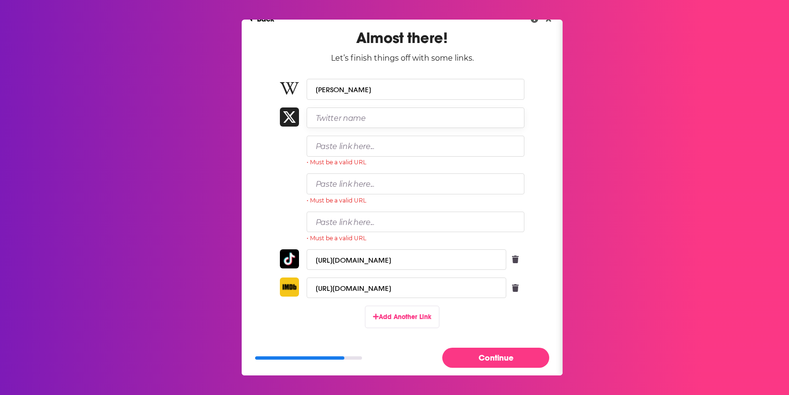
paste input "https://x.com/Dmizejewski"
type input "https://x.com/Dmizejewski"
paste input "https://www.youtube.com/channel/UCS15OzqHZ0s11Ux7KtjexMw"
type input "https://www.youtube.com/channel/UCS15OzqHZ0s11Ux7KtjexMw"
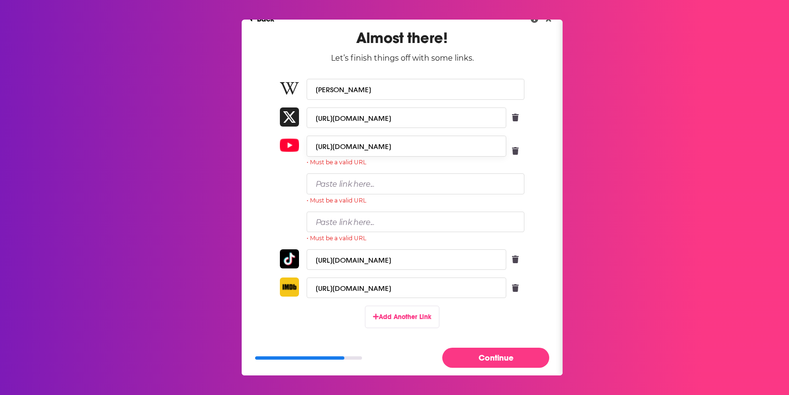
scroll to position [0, 0]
click at [315, 189] on input "Paste link here..." at bounding box center [415, 183] width 218 height 21
paste input "https://www.facebook.com/dmizejewski"
type input "https://www.facebook.com/dmizejewski"
paste input "https://www.instagram.com/dmizejewski/"
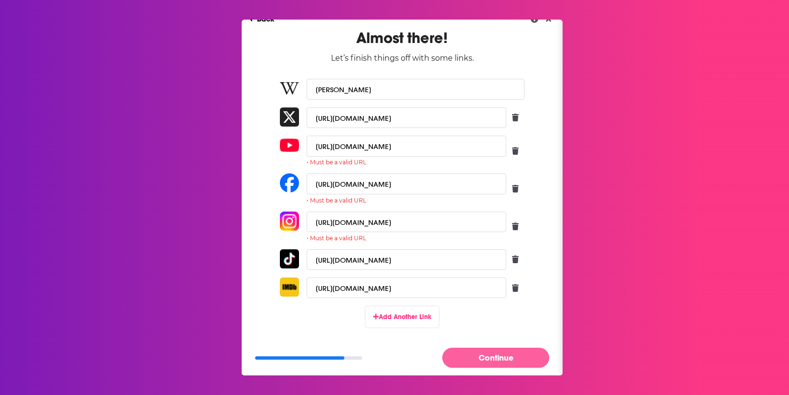
click at [500, 359] on button "Continue" at bounding box center [495, 358] width 107 height 20
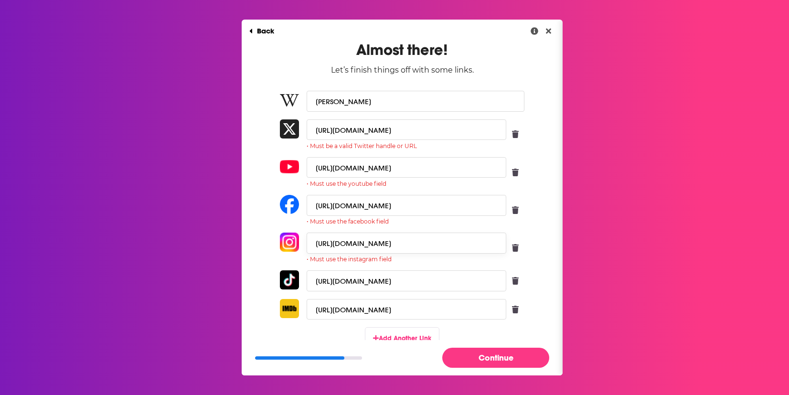
drag, startPoint x: 312, startPoint y: 242, endPoint x: 337, endPoint y: 244, distance: 24.9
click at [337, 244] on input "https://www.instagram.com/dmizejewski/" at bounding box center [406, 242] width 200 height 21
type input "www.instagram.com/dmizejewski/"
drag, startPoint x: 312, startPoint y: 206, endPoint x: 337, endPoint y: 206, distance: 24.3
click at [337, 206] on input "https://www.facebook.com/dmizejewski" at bounding box center [406, 205] width 200 height 21
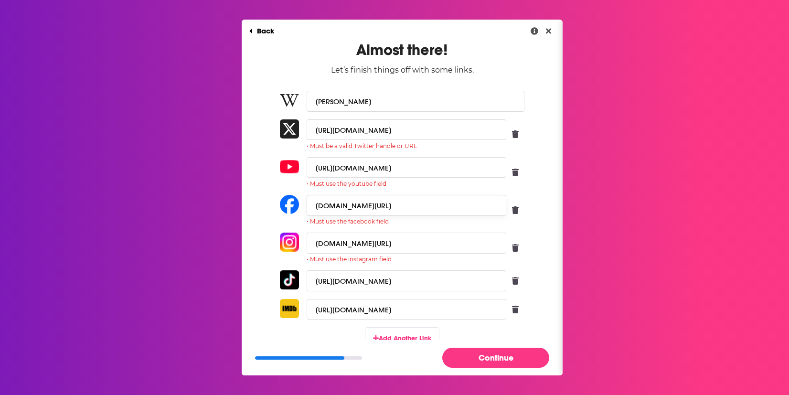
type input "www.facebook.com/dmizejewski"
drag, startPoint x: 309, startPoint y: 168, endPoint x: 336, endPoint y: 169, distance: 26.7
click at [336, 169] on input "https://www.youtube.com/channel/UCS15OzqHZ0s11Ux7KtjexMw" at bounding box center [406, 167] width 200 height 21
type input "www.youtube.com/channel/UCS15OzqHZ0s11Ux7KtjexMw"
drag, startPoint x: 313, startPoint y: 127, endPoint x: 336, endPoint y: 131, distance: 23.2
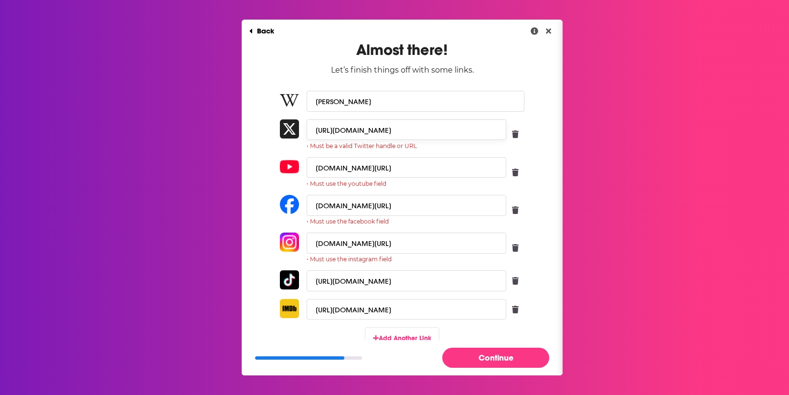
click at [336, 131] on input "https://x.com/Dmizejewski" at bounding box center [406, 129] width 200 height 21
click at [497, 358] on button "Continue" at bounding box center [495, 358] width 107 height 20
drag, startPoint x: 311, startPoint y: 130, endPoint x: 335, endPoint y: 133, distance: 24.5
click at [335, 133] on input "x.com/Dmizejewski" at bounding box center [406, 129] width 200 height 21
type input "Dmizejewski"
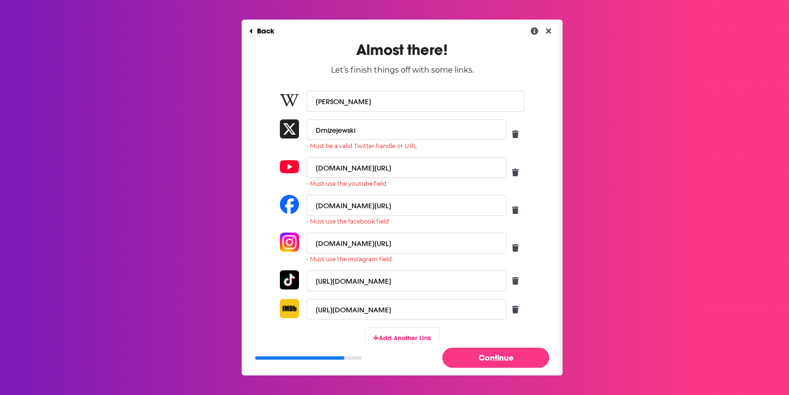
drag, startPoint x: 312, startPoint y: 169, endPoint x: 409, endPoint y: 168, distance: 96.9
click at [409, 168] on input "www.youtube.com/channel/UCS15OzqHZ0s11Ux7KtjexMw" at bounding box center [406, 167] width 200 height 21
type input "YouTube UCS15OzqHZ0s11Ux7KtjexMw"
drag, startPoint x: 309, startPoint y: 206, endPoint x: 382, endPoint y: 206, distance: 73.0
click at [382, 206] on input "www.facebook.com/dmizejewski" at bounding box center [406, 205] width 200 height 21
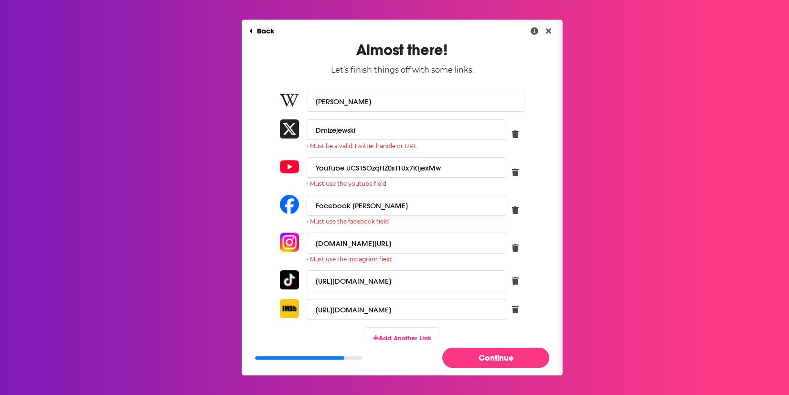
type input "Facebook dmizejewski"
drag, startPoint x: 313, startPoint y: 243, endPoint x: 383, endPoint y: 245, distance: 70.7
click at [383, 245] on input "www.instagram.com/dmizejewski/" at bounding box center [406, 242] width 200 height 21
type input "Instagram dmizejewski/"
click at [309, 131] on input "Dmizejewski" at bounding box center [406, 129] width 200 height 21
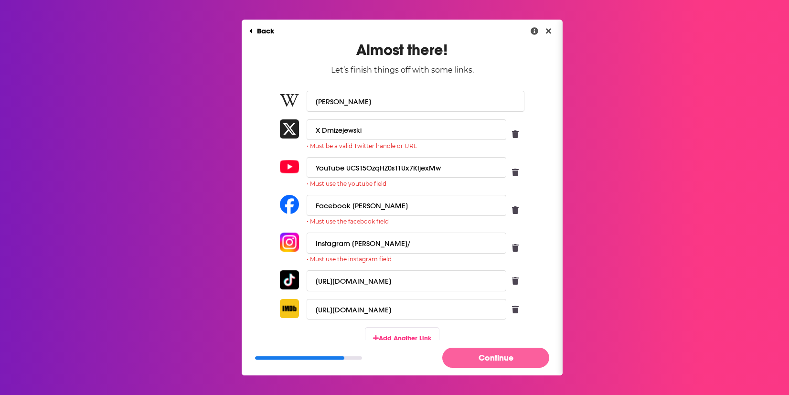
click at [500, 359] on button "Continue" at bounding box center [495, 358] width 107 height 20
click at [317, 130] on input "X Dmizejewski" at bounding box center [406, 129] width 200 height 21
click at [316, 129] on input "X Dmizejewski" at bounding box center [406, 129] width 200 height 21
type input "X: Dmizejewski"
click at [339, 169] on input "YouTube UCS15OzqHZ0s11Ux7KtjexMw" at bounding box center [406, 167] width 200 height 21
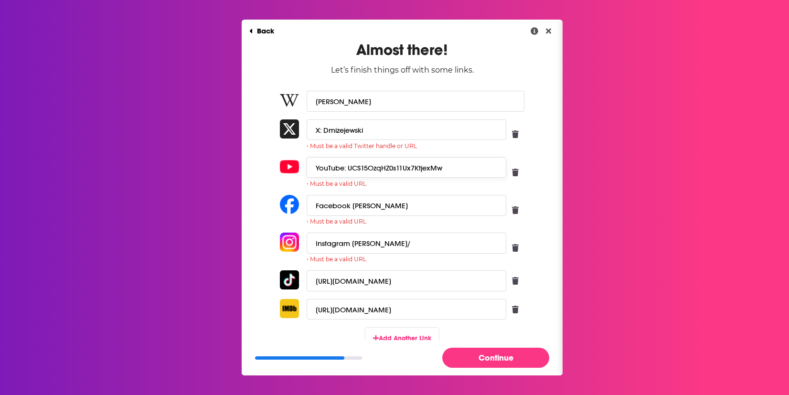
type input "YouTube: UCS15OzqHZ0s11Ux7KtjexMw"
click at [345, 207] on input "Facebook dmizejewski" at bounding box center [406, 205] width 200 height 21
type input "Facebook: dmizejewski"
click at [345, 244] on input "Instagram dmizejewski/" at bounding box center [406, 242] width 200 height 21
type input "Instagram: dmizejewski/"
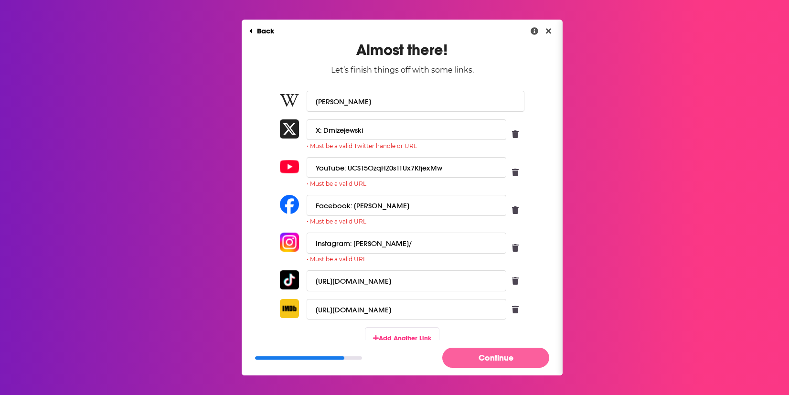
click at [486, 355] on button "Continue" at bounding box center [495, 358] width 107 height 20
drag, startPoint x: 312, startPoint y: 205, endPoint x: 389, endPoint y: 206, distance: 76.9
click at [400, 206] on input "Facebook: dmizejewski" at bounding box center [406, 205] width 200 height 21
click at [352, 206] on input "Facebook: dmizejewski" at bounding box center [406, 205] width 200 height 21
drag, startPoint x: 352, startPoint y: 207, endPoint x: 390, endPoint y: 207, distance: 37.7
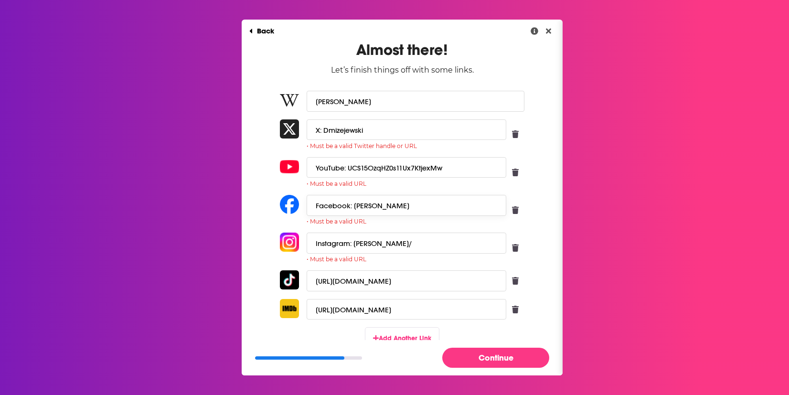
click at [390, 207] on input "Facebook: dmizejewski" at bounding box center [406, 205] width 200 height 21
click at [383, 205] on input "Facebook: dmizejewski" at bounding box center [406, 205] width 200 height 21
drag, startPoint x: 350, startPoint y: 207, endPoint x: 389, endPoint y: 208, distance: 38.7
click at [389, 208] on input "Facebook: dmizejewski" at bounding box center [406, 205] width 200 height 21
paste input "https://www.facebook.com/dmizejewski"
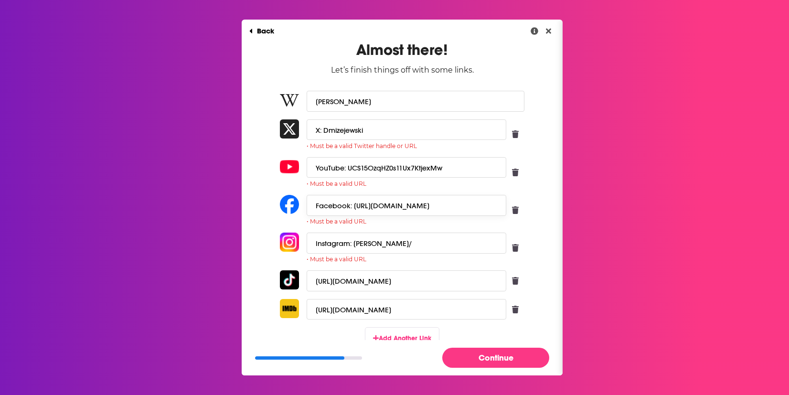
drag, startPoint x: 350, startPoint y: 205, endPoint x: 374, endPoint y: 209, distance: 24.2
click at [374, 209] on input "Facebook: https://www.facebook.com/dmizejewski" at bounding box center [406, 205] width 200 height 21
type input "Facebook: www.facebook.com/dmizejewski"
drag, startPoint x: 346, startPoint y: 168, endPoint x: 438, endPoint y: 171, distance: 92.7
click at [438, 171] on input "YouTube: UCS15OzqHZ0s11Ux7KtjexMw" at bounding box center [406, 167] width 200 height 21
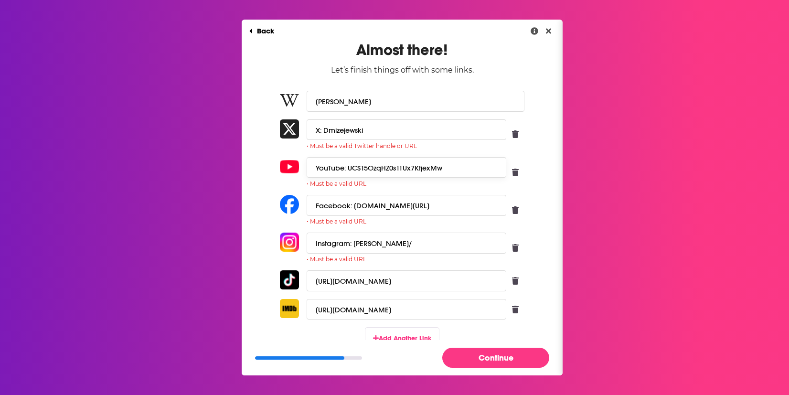
paste input "https://www.youtube.com/channel/"
click at [311, 168] on input "YouTube: https://www.youtube.com/channel/UCS15OzqHZ0s11Ux7KtjexMw" at bounding box center [406, 167] width 200 height 21
drag, startPoint x: 345, startPoint y: 165, endPoint x: 371, endPoint y: 168, distance: 26.4
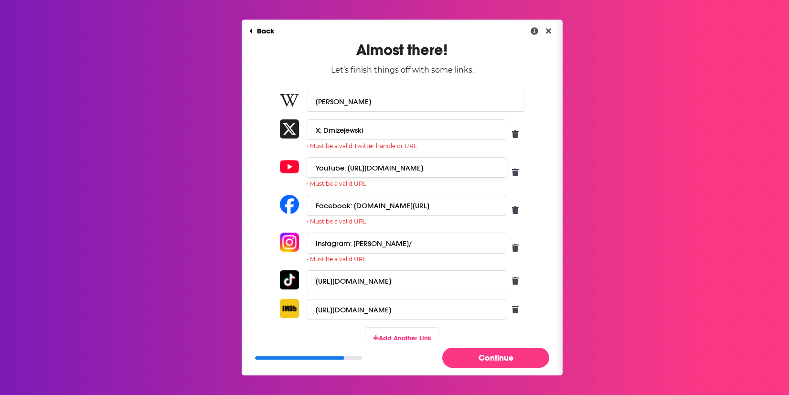
click at [371, 167] on input "YouTube: https://www.youtube.com/channel/UCS15OzqHZ0s11Ux7KtjexMw" at bounding box center [406, 167] width 200 height 21
type input "YouTube: www.youtube.com/channel/UCS15OzqHZ0s11Ux7KtjexMw"
click at [320, 132] on input "X: Dmizejewski" at bounding box center [406, 129] width 200 height 21
drag, startPoint x: 324, startPoint y: 131, endPoint x: 357, endPoint y: 130, distance: 32.5
click at [357, 130] on input "X: Dmizejewski" at bounding box center [406, 129] width 200 height 21
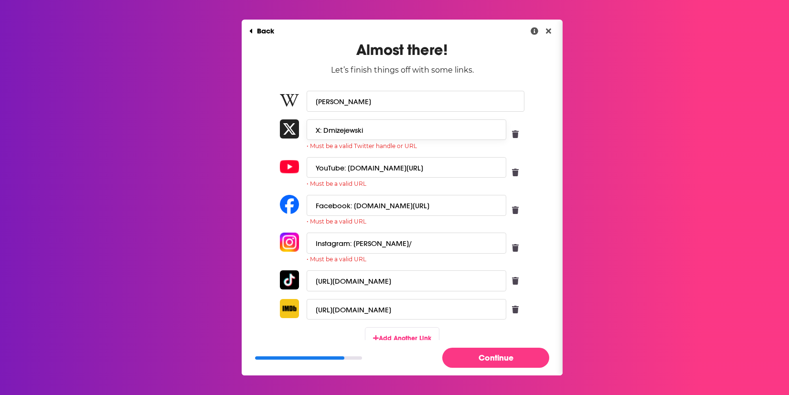
paste input "https://x.com/"
drag, startPoint x: 320, startPoint y: 128, endPoint x: 344, endPoint y: 130, distance: 23.9
click at [344, 130] on input "X: https://x.com/Dmizejewski" at bounding box center [406, 129] width 200 height 21
click at [430, 126] on input "X: https://x.com/Dmizejewski" at bounding box center [406, 129] width 200 height 21
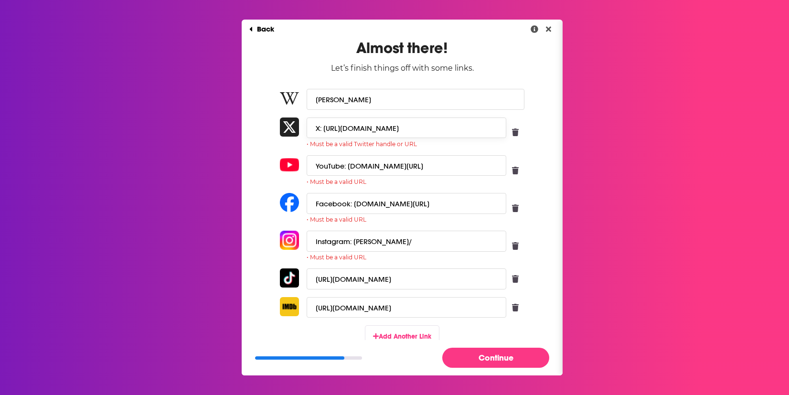
type input "X: https://x.com/Dmizejewski"
drag, startPoint x: 351, startPoint y: 240, endPoint x: 376, endPoint y: 242, distance: 24.9
click at [396, 244] on input "Instagram: dmizejewski/" at bounding box center [406, 241] width 200 height 21
paste input "https://www.instagram.com/"
drag, startPoint x: 350, startPoint y: 240, endPoint x: 374, endPoint y: 241, distance: 23.4
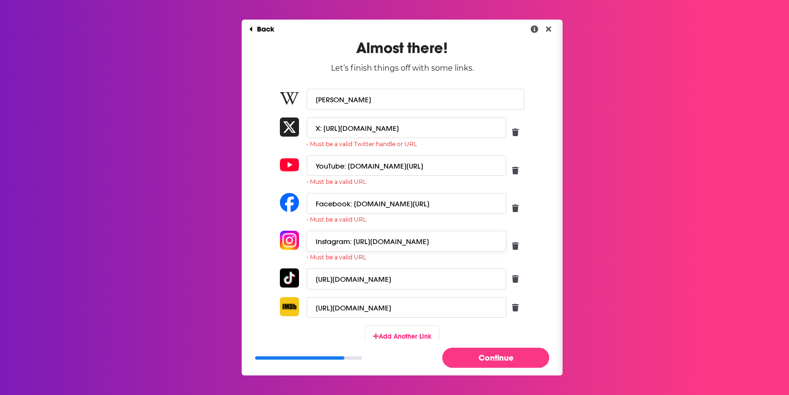
click at [374, 241] on input "Instagram: https://www.instagram.com/dmizejewski/" at bounding box center [406, 241] width 200 height 21
type input "Instagram: www.instagram.com/dmizejewski/"
click at [498, 350] on button "Continue" at bounding box center [495, 358] width 107 height 20
drag, startPoint x: 311, startPoint y: 204, endPoint x: 348, endPoint y: 204, distance: 37.2
click at [348, 204] on input "Facebook: www.facebook.com/dmizejewski" at bounding box center [406, 203] width 200 height 21
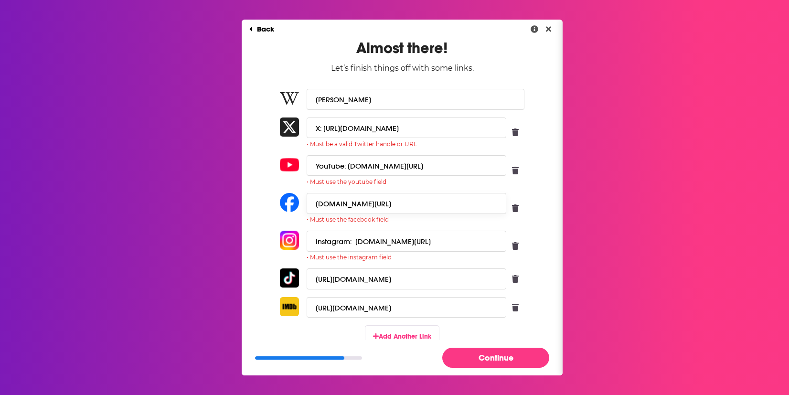
type input "www.facebook.com/dmizejewski"
drag, startPoint x: 310, startPoint y: 243, endPoint x: 349, endPoint y: 237, distance: 40.1
click at [351, 237] on input "Instagram: www.instagram.com/dmizejewski/" at bounding box center [406, 241] width 200 height 21
type input "www.instagram.com/dmizejewski/"
drag, startPoint x: 312, startPoint y: 163, endPoint x: 344, endPoint y: 165, distance: 31.6
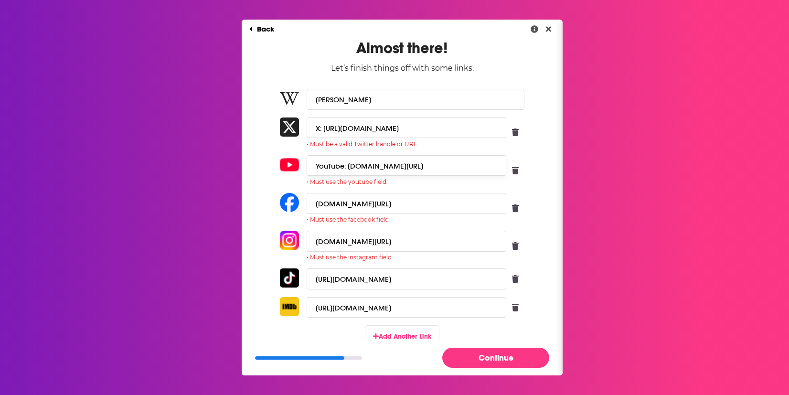
click at [344, 165] on input "YouTube: www.youtube.com/channel/UCS15OzqHZ0s11Ux7KtjexMw" at bounding box center [406, 165] width 200 height 21
type input "www.youtube.com/channel/UCS15OzqHZ0s11Ux7KtjexMw"
click at [314, 125] on input "X: https://x.com/Dmizejewski" at bounding box center [406, 127] width 200 height 21
drag, startPoint x: 312, startPoint y: 126, endPoint x: 320, endPoint y: 127, distance: 7.9
click at [320, 127] on input "X: https://x.com/Dmizejewski" at bounding box center [406, 127] width 200 height 21
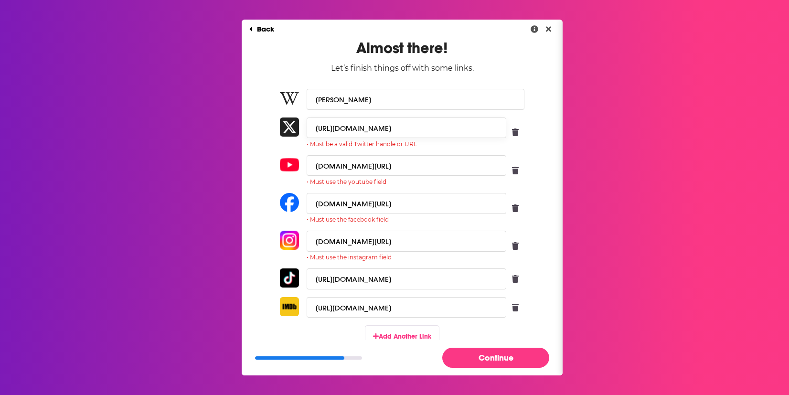
type input "https://x.com/Dmizejewski"
click at [475, 358] on button "Continue" at bounding box center [495, 358] width 107 height 20
drag, startPoint x: 310, startPoint y: 129, endPoint x: 331, endPoint y: 130, distance: 21.0
click at [335, 130] on input "https://x.com/Dmizejewski" at bounding box center [406, 127] width 200 height 21
click at [309, 168] on input "www.youtube.com/channel/UCS15OzqHZ0s11Ux7KtjexMw" at bounding box center [406, 165] width 200 height 21
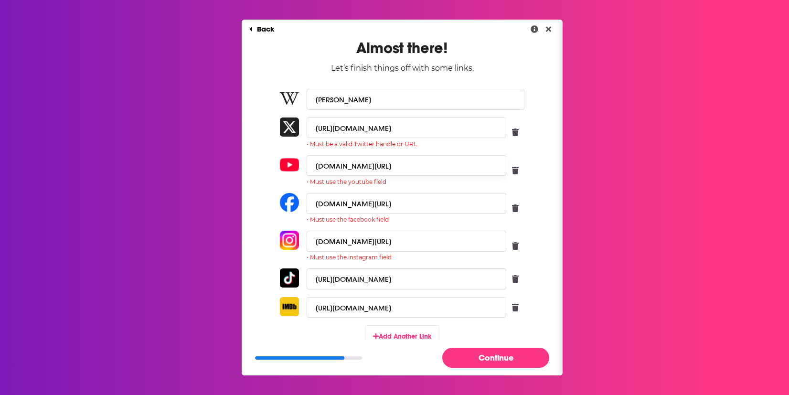
click at [310, 165] on input "www.youtube.com/channel/UCS15OzqHZ0s11Ux7KtjexMw" at bounding box center [406, 165] width 200 height 21
paste input "https://"
type input "https://www.youtube.com/channel/UCS15OzqHZ0s11Ux7KtjexMw"
click at [306, 205] on input "www.facebook.com/dmizejewski" at bounding box center [406, 203] width 200 height 21
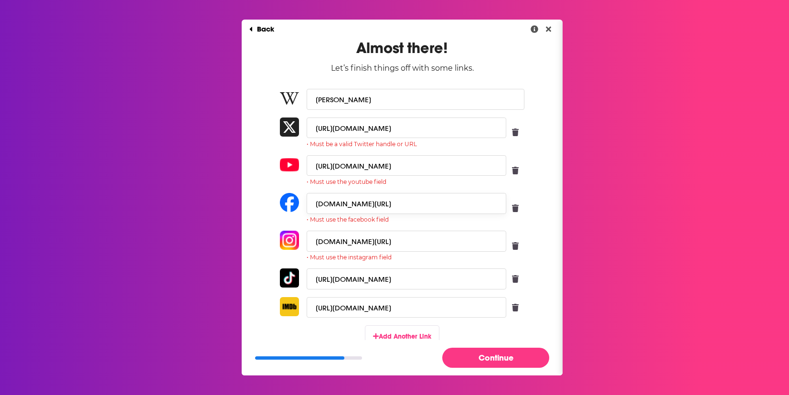
paste input "https://"
type input "https://www.facebook.com/dmizejewski"
click at [309, 240] on input "www.instagram.com/dmizejewski/" at bounding box center [406, 241] width 200 height 21
click at [307, 241] on input "www.instagram.com/dmizejewski/" at bounding box center [406, 241] width 200 height 21
paste input "https://"
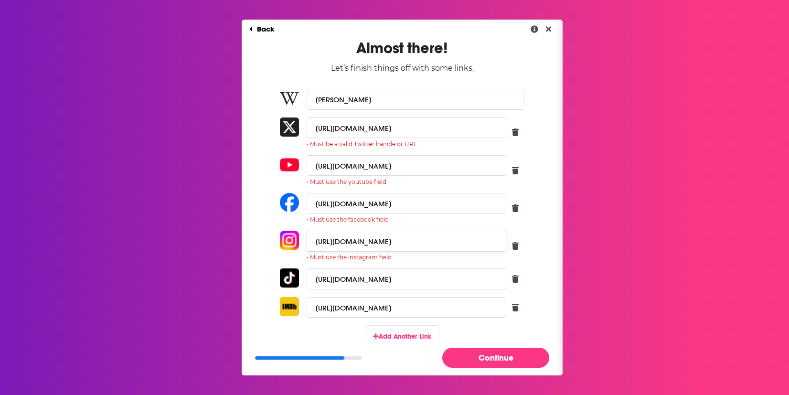
type input "https://www.instagram.com/dmizejewski/"
click at [478, 358] on button "Continue" at bounding box center [495, 358] width 107 height 20
click at [310, 128] on input "https://x.com/Dmizejewski" at bounding box center [406, 127] width 200 height 21
type input "X: https://x.com/Dmizejewski"
click at [311, 166] on input "https://www.youtube.com/channel/UCS15OzqHZ0s11Ux7KtjexMw" at bounding box center [406, 165] width 200 height 21
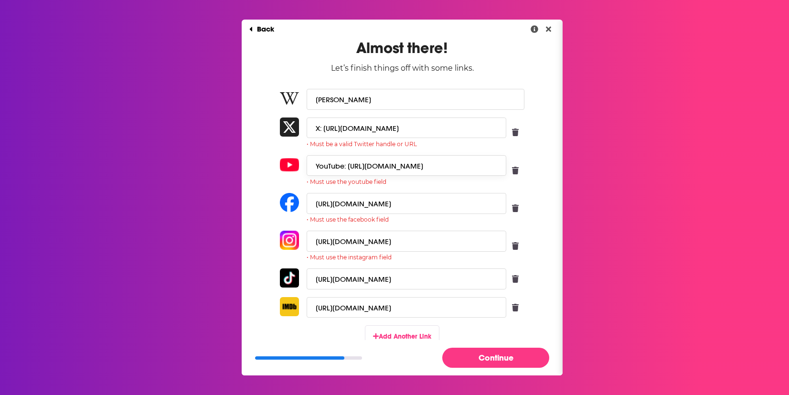
type input "YouTube: https://www.youtube.com/channel/UCS15OzqHZ0s11Ux7KtjexMw"
click at [310, 205] on input "https://www.facebook.com/dmizejewski" at bounding box center [406, 203] width 200 height 21
type input "Facebook: https://www.facebook.com/dmizejewski"
click at [308, 241] on input "https://www.instagram.com/dmizejewski/" at bounding box center [406, 241] width 200 height 21
type input "Instagram: https://www.instagram.com/dmizejewski/"
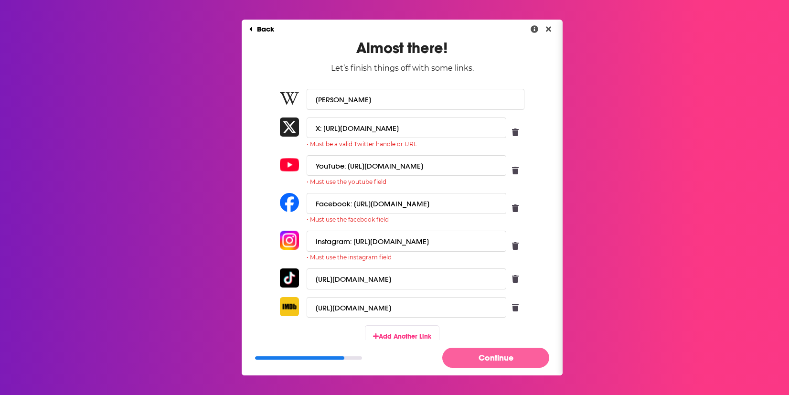
click at [488, 358] on button "Continue" at bounding box center [495, 358] width 107 height 20
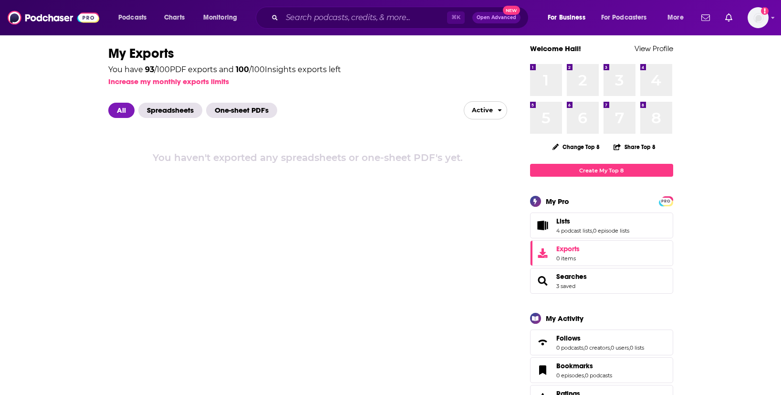
scroll to position [24, 0]
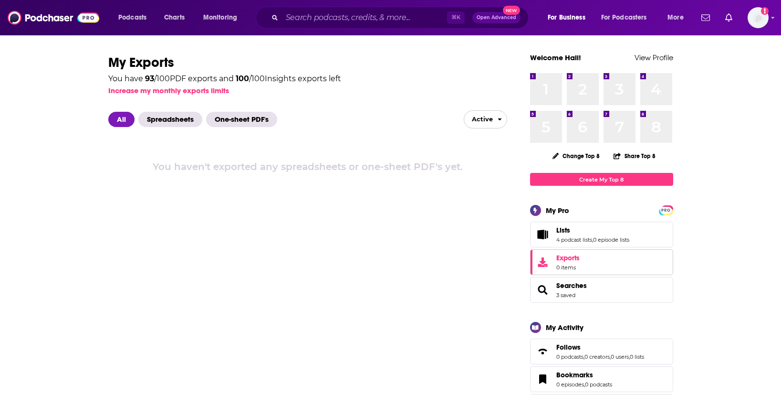
click at [542, 257] on icon "Exports" at bounding box center [543, 262] width 10 height 10
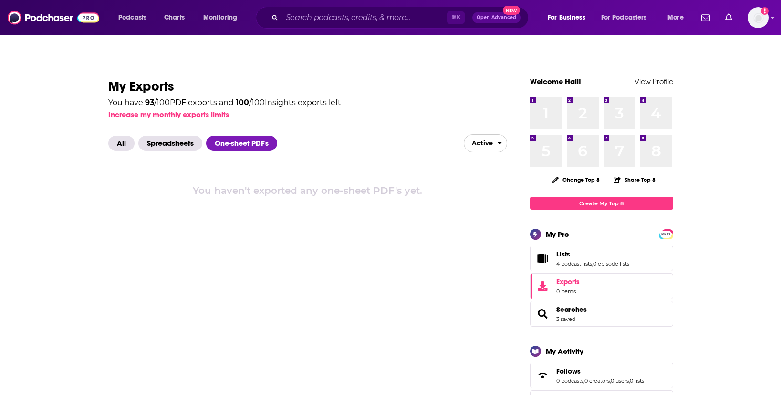
click at [502, 135] on span "open menu" at bounding box center [502, 143] width 10 height 17
click at [500, 142] on icon "close menu" at bounding box center [499, 143] width 3 height 2
click at [500, 140] on icon "open menu" at bounding box center [500, 143] width 6 height 6
click at [492, 169] on button "Inactive" at bounding box center [485, 176] width 42 height 15
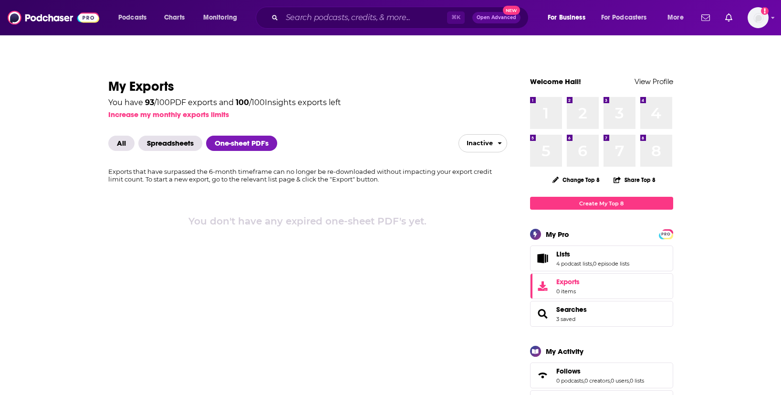
click at [492, 136] on span "Inactive" at bounding box center [476, 143] width 34 height 15
click at [479, 155] on button "Active" at bounding box center [483, 162] width 48 height 15
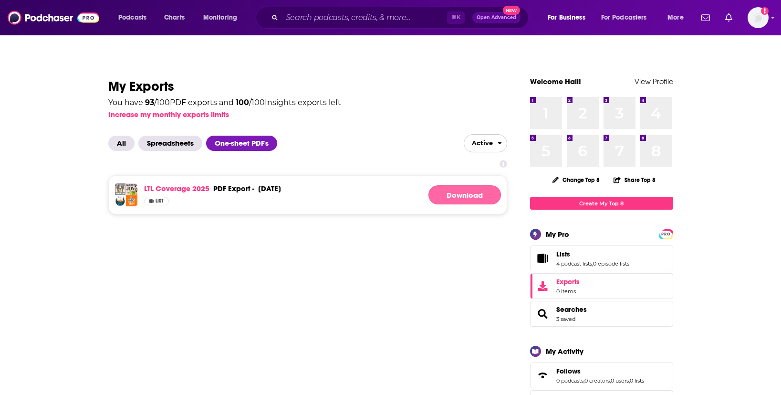
click at [452, 185] on button "Download" at bounding box center [465, 194] width 73 height 19
click at [465, 190] on icon "button" at bounding box center [464, 194] width 9 height 9
